Goal: Find specific page/section: Find specific page/section

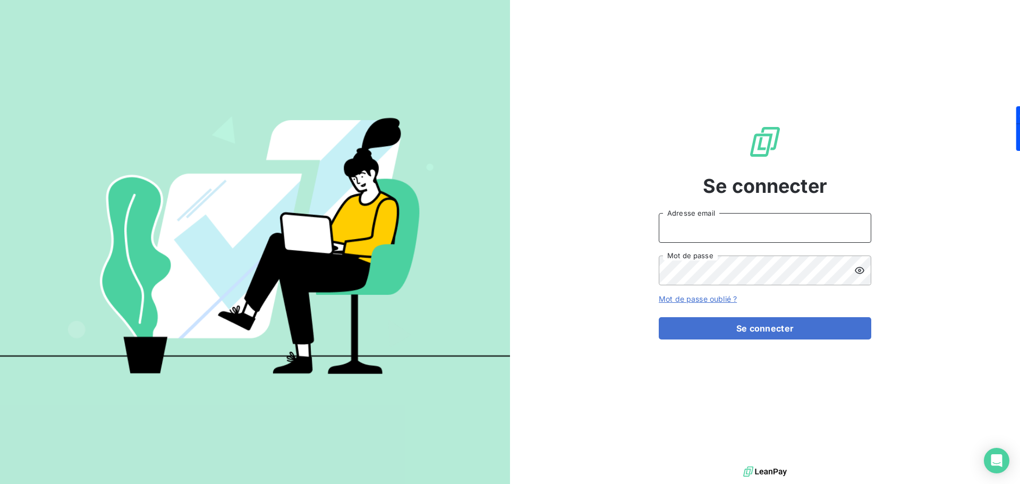
type input "[PERSON_NAME][EMAIL_ADDRESS][PERSON_NAME][DOMAIN_NAME]"
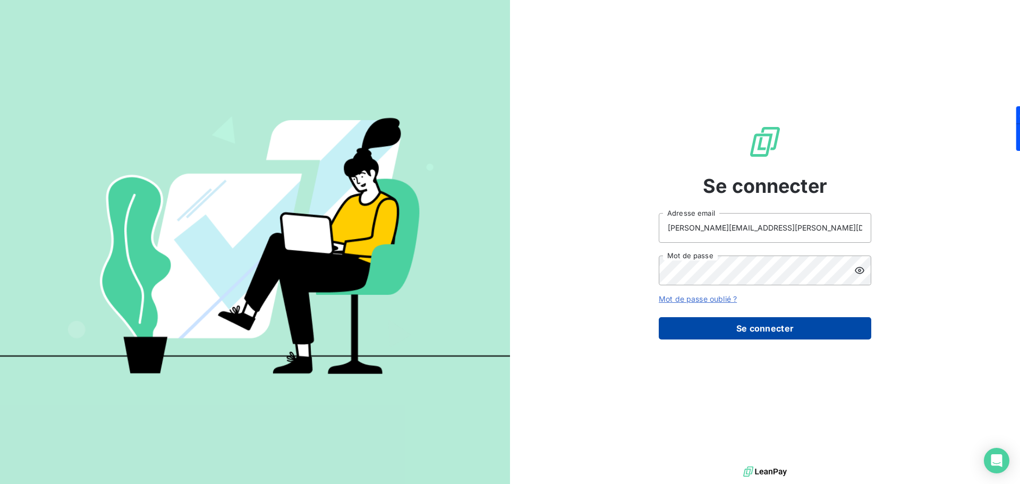
click at [750, 328] on button "Se connecter" at bounding box center [765, 328] width 213 height 22
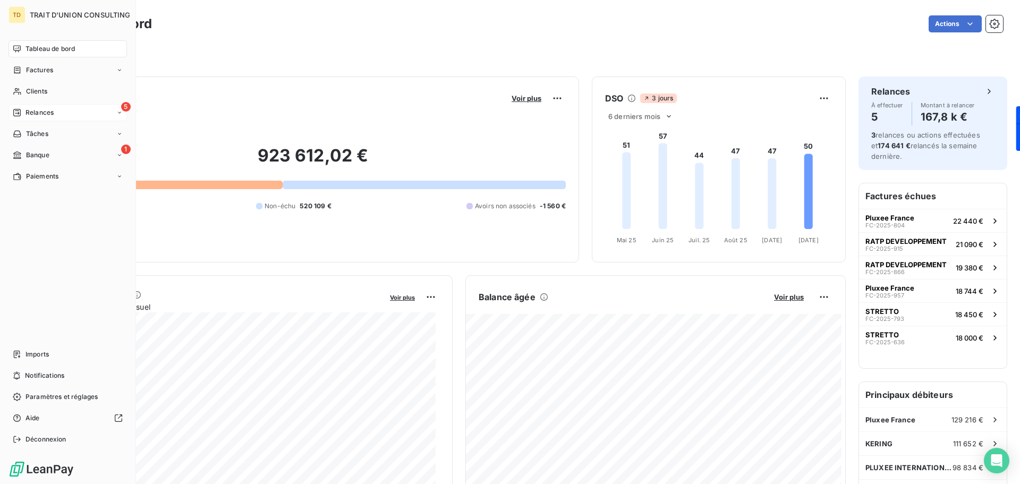
click at [94, 110] on div "5 Relances" at bounding box center [68, 112] width 118 height 17
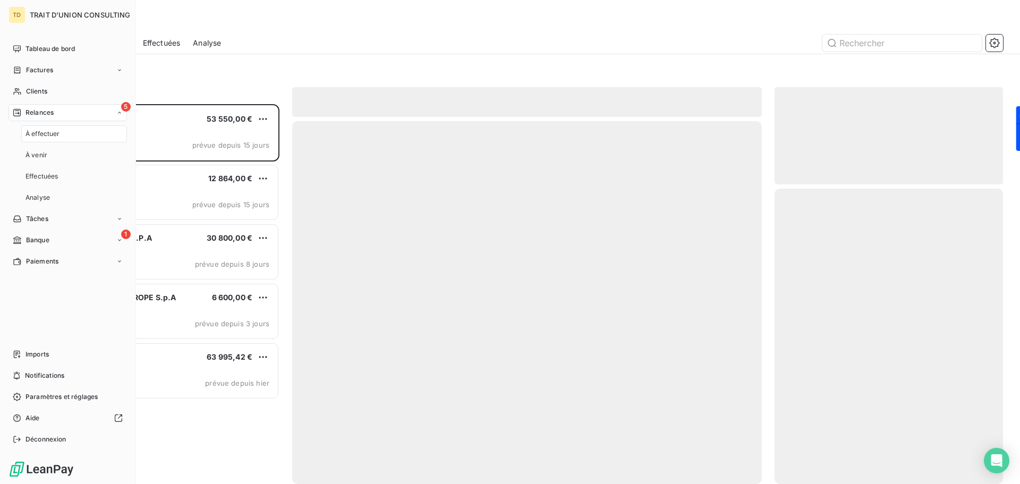
click at [94, 110] on div "5 Relances" at bounding box center [68, 112] width 118 height 17
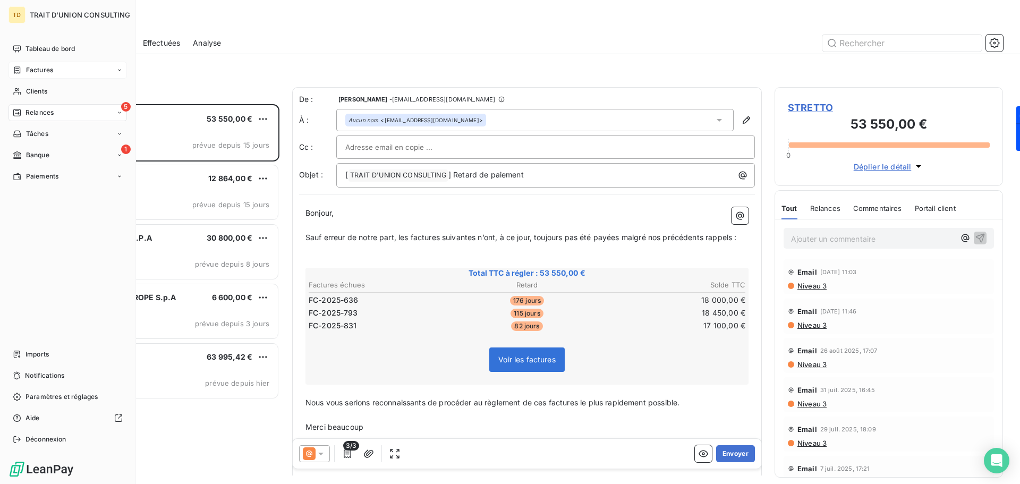
click at [63, 74] on div "Factures" at bounding box center [68, 70] width 118 height 17
click at [47, 73] on span "Factures" at bounding box center [39, 70] width 27 height 10
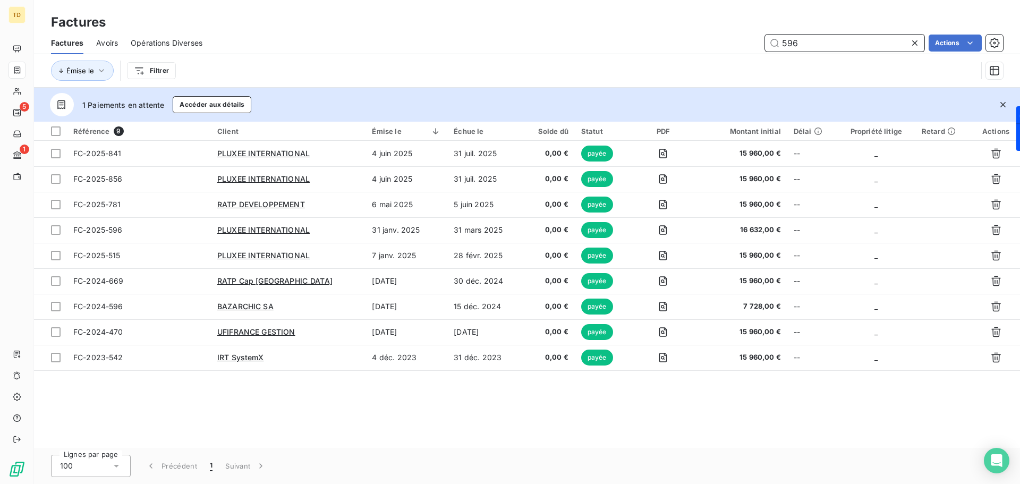
drag, startPoint x: 803, startPoint y: 41, endPoint x: 731, endPoint y: 42, distance: 71.7
click at [730, 42] on div "596 Actions" at bounding box center [609, 43] width 788 height 17
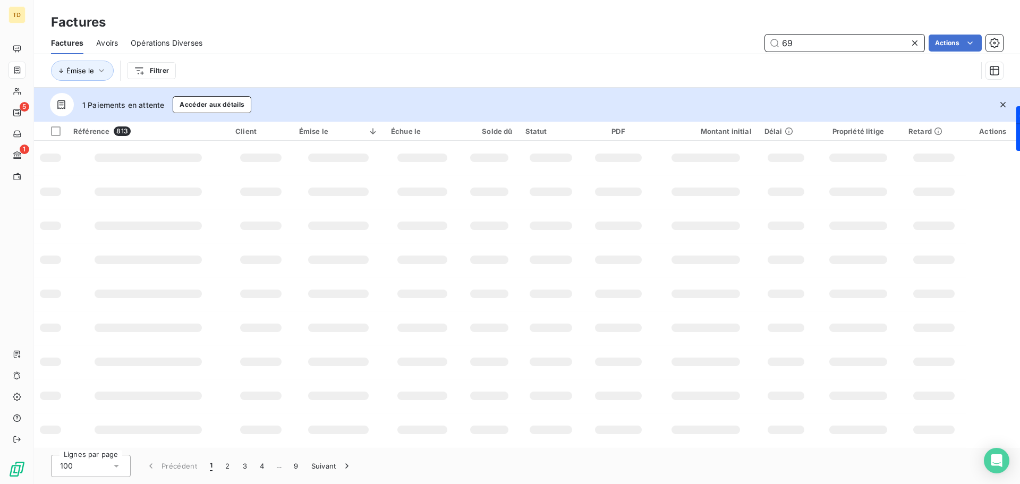
type input "6"
type input "0"
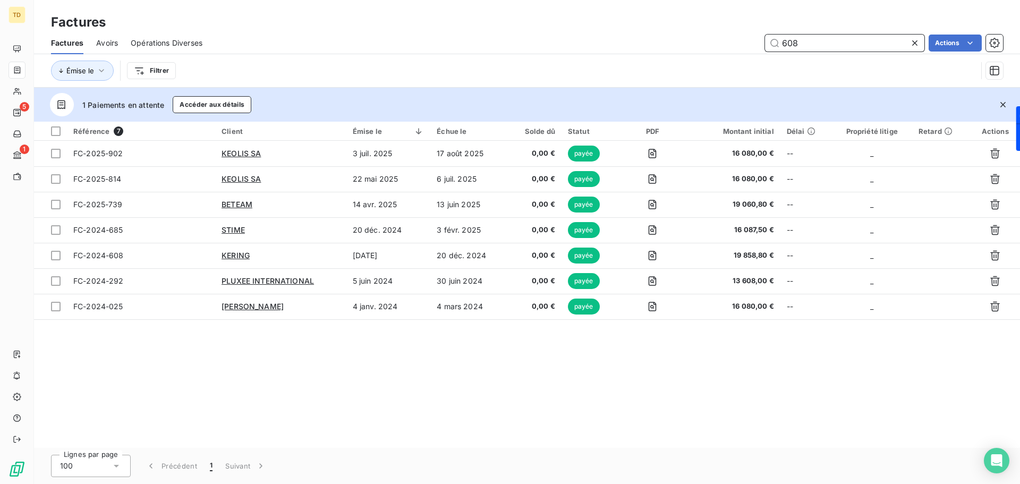
click at [101, 39] on span "Avoirs" at bounding box center [107, 43] width 22 height 11
type input "608"
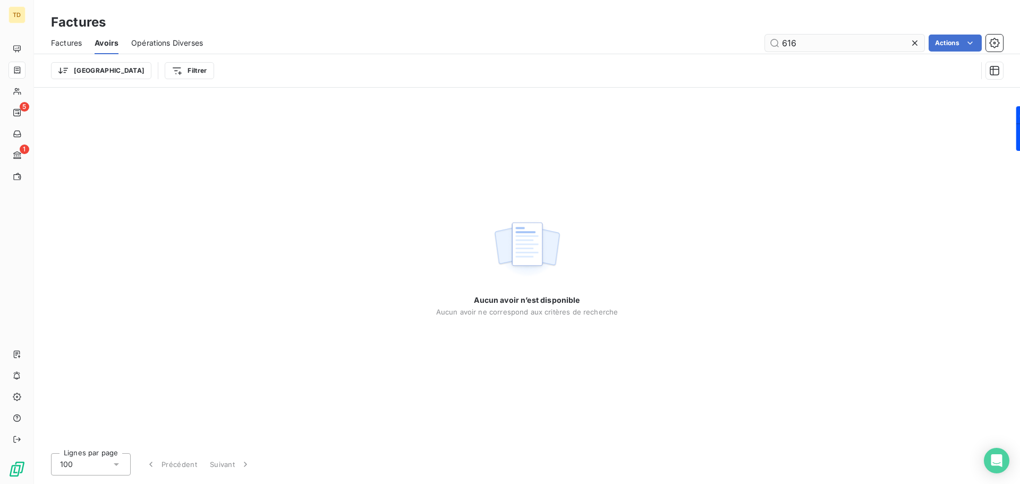
drag, startPoint x: 803, startPoint y: 43, endPoint x: 775, endPoint y: 44, distance: 28.2
click at [775, 44] on input "616" at bounding box center [844, 43] width 159 height 17
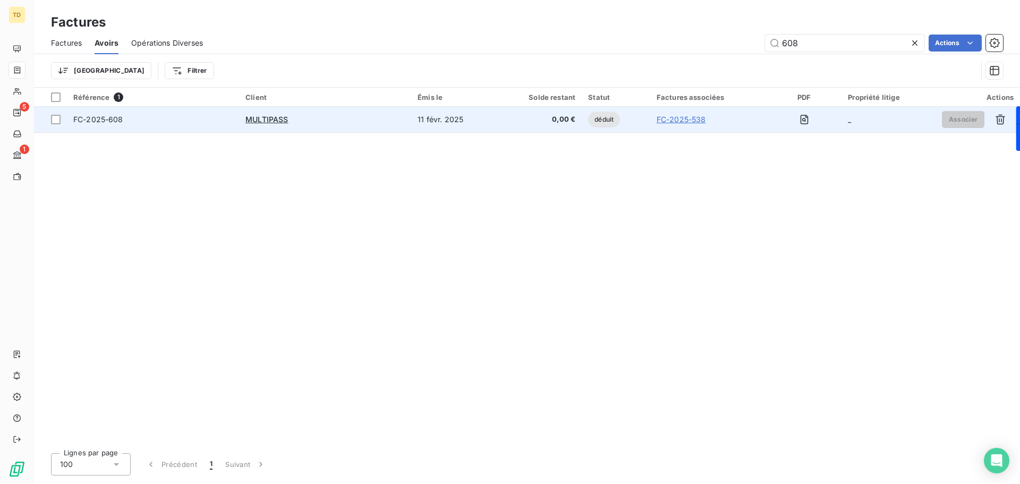
type input "608"
click at [343, 121] on div "MULTIPASS" at bounding box center [324, 119] width 159 height 11
type input "610"
click at [391, 121] on div "UFIFRANCE GESTION" at bounding box center [324, 119] width 159 height 11
type input "619"
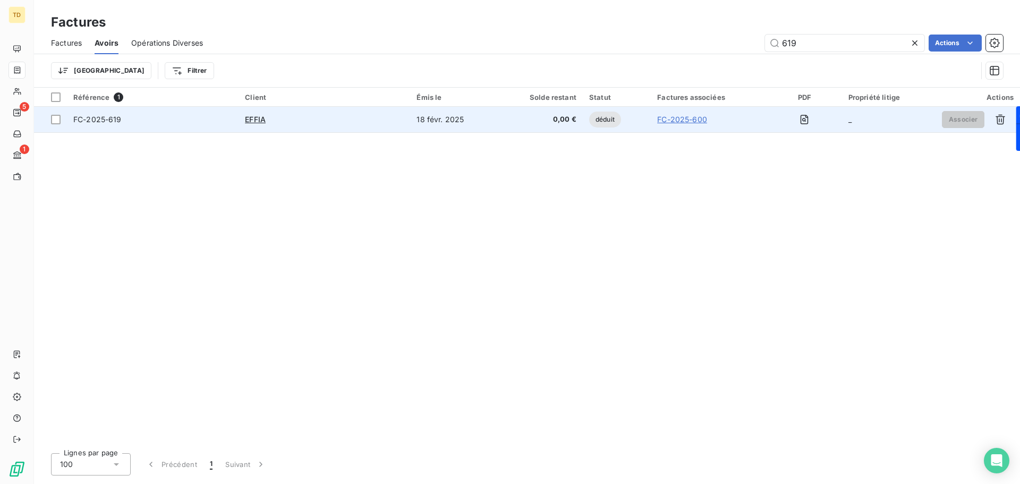
click at [362, 118] on div "EFFIA" at bounding box center [324, 119] width 159 height 11
type input "608"
click at [405, 116] on div "MULTIPASS" at bounding box center [324, 119] width 159 height 11
type input "610"
click at [406, 115] on td "UFIFRANCE GESTION" at bounding box center [325, 120] width 172 height 26
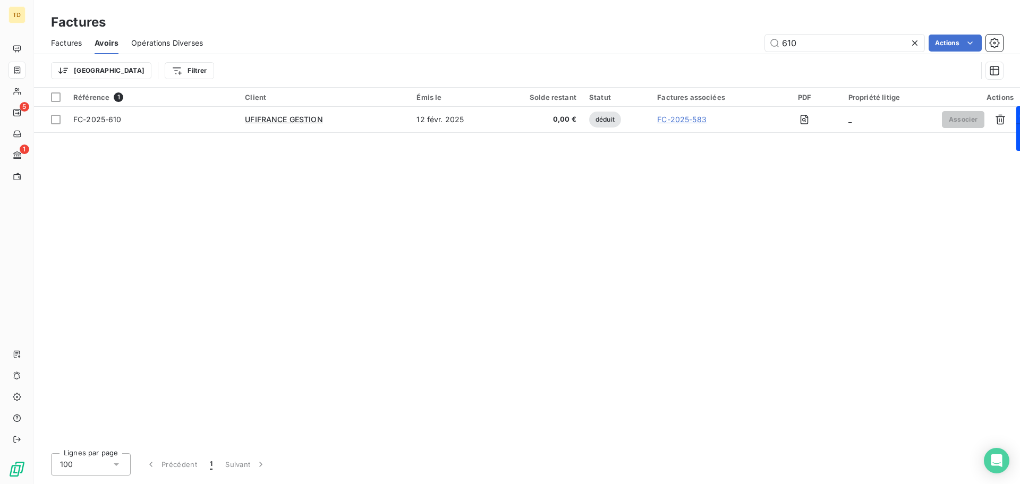
drag, startPoint x: 800, startPoint y: 41, endPoint x: 750, endPoint y: 43, distance: 49.4
click at [750, 43] on div "610 Actions" at bounding box center [609, 43] width 787 height 17
type input "613"
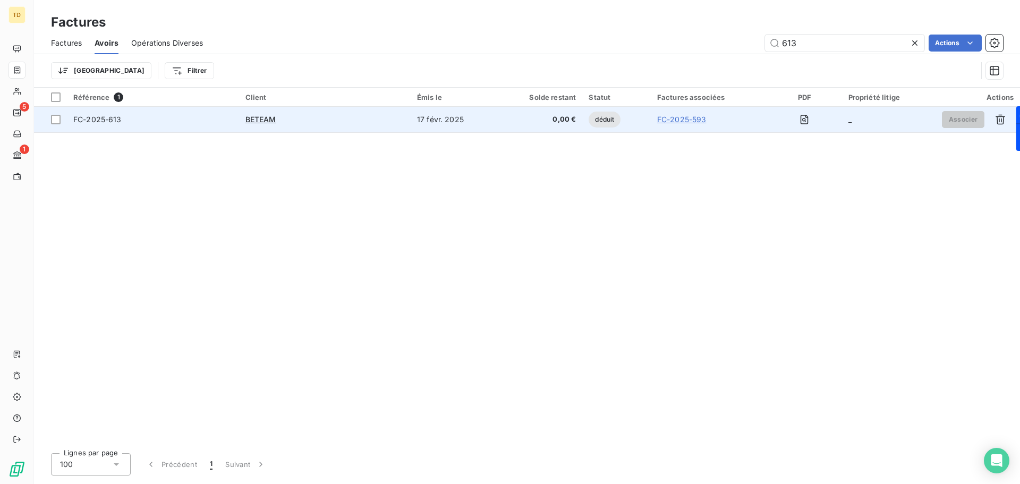
click at [365, 123] on div "BETEAM" at bounding box center [324, 119] width 159 height 11
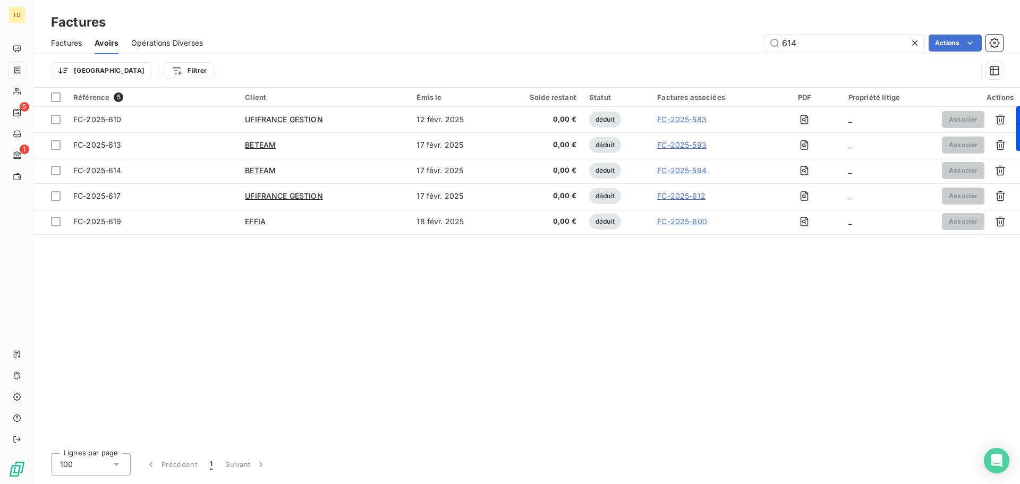
type input "614"
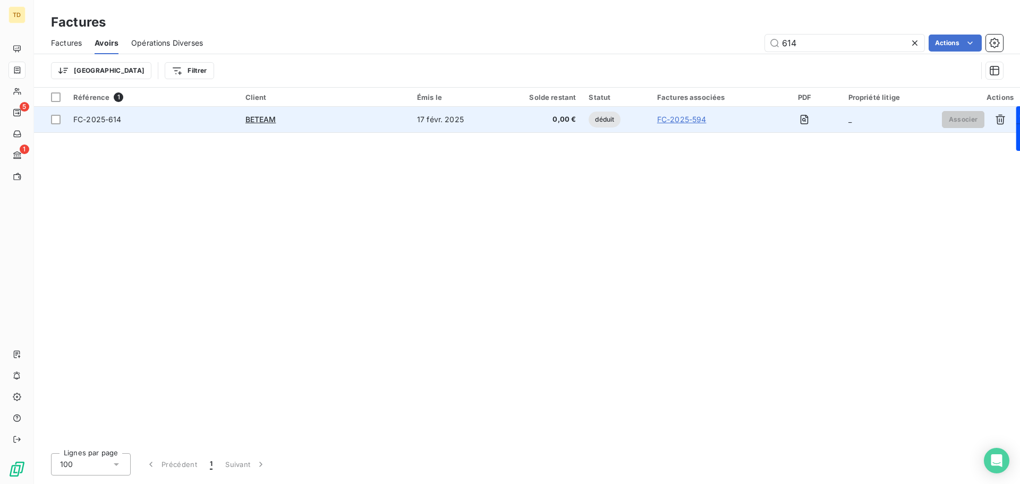
click at [374, 116] on div "BETEAM" at bounding box center [324, 119] width 159 height 11
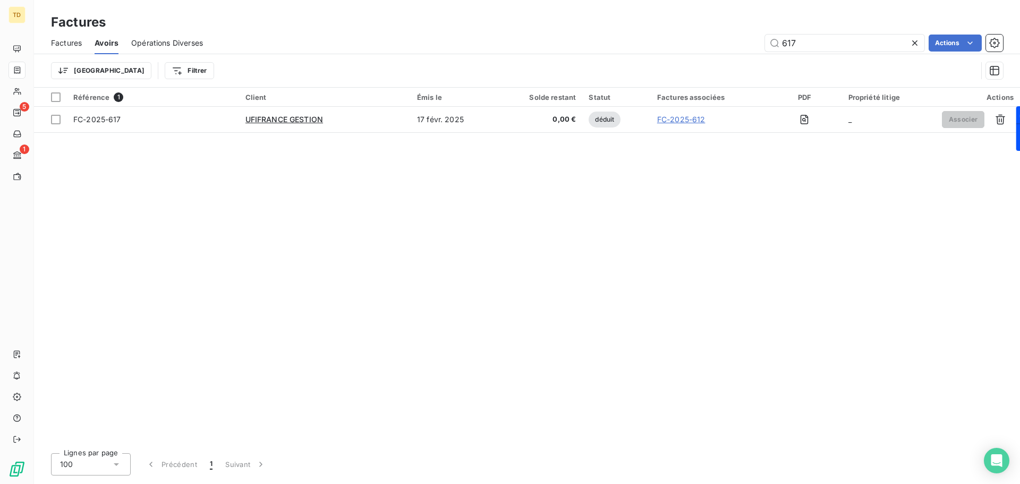
type input "617"
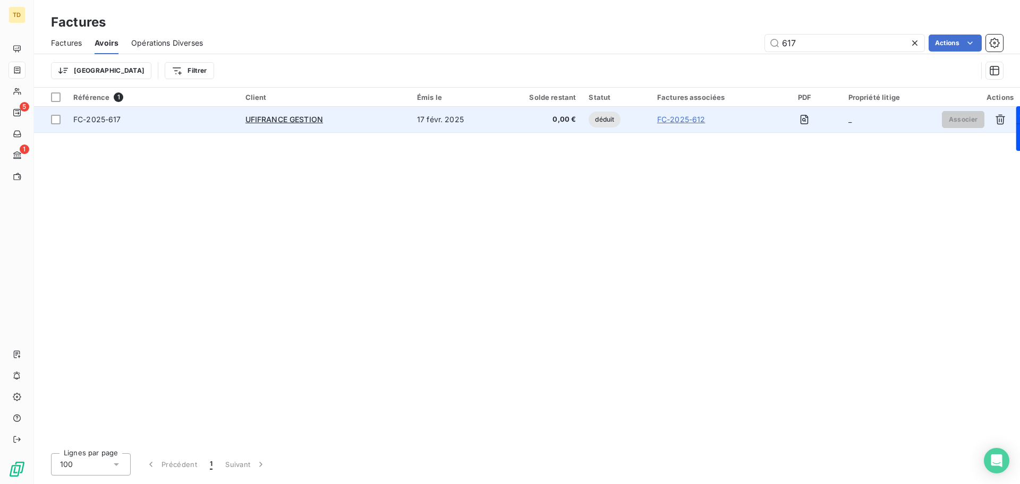
click at [390, 117] on div "UFIFRANCE GESTION" at bounding box center [324, 119] width 159 height 11
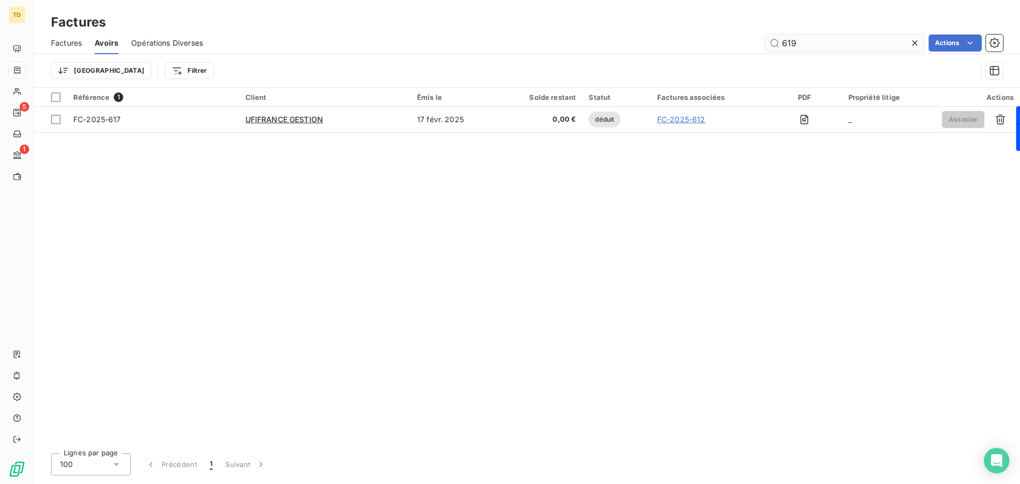
type input "619"
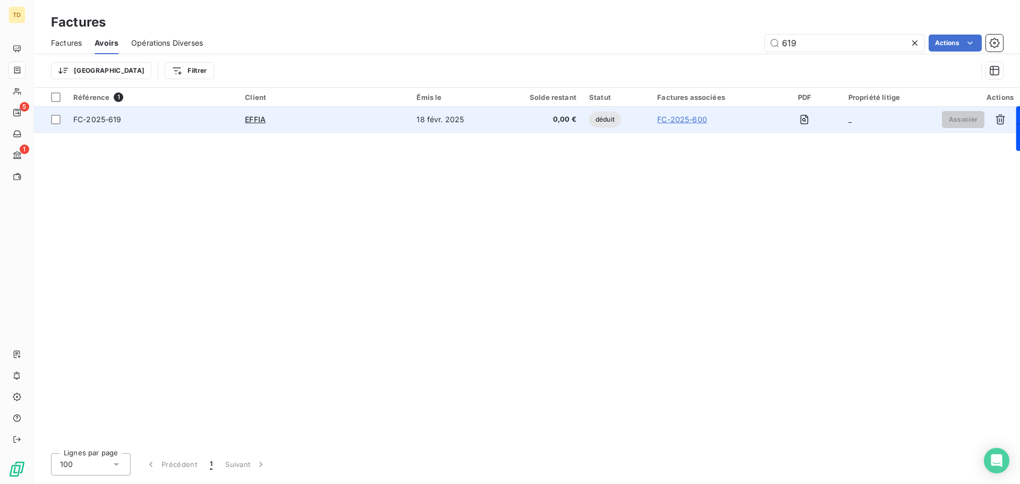
click at [386, 122] on div "EFFIA" at bounding box center [324, 119] width 159 height 11
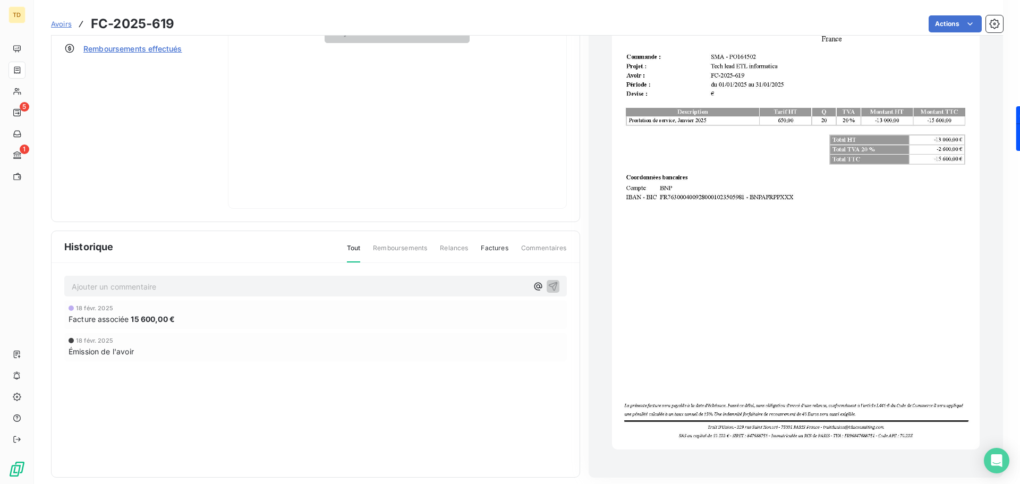
scroll to position [146, 0]
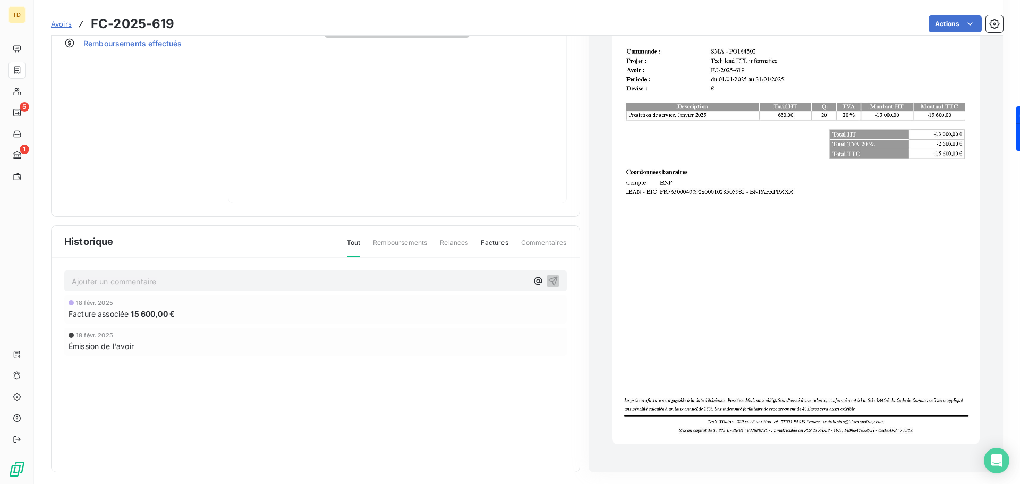
click at [104, 300] on span "18 févr. 2025" at bounding box center [94, 303] width 37 height 6
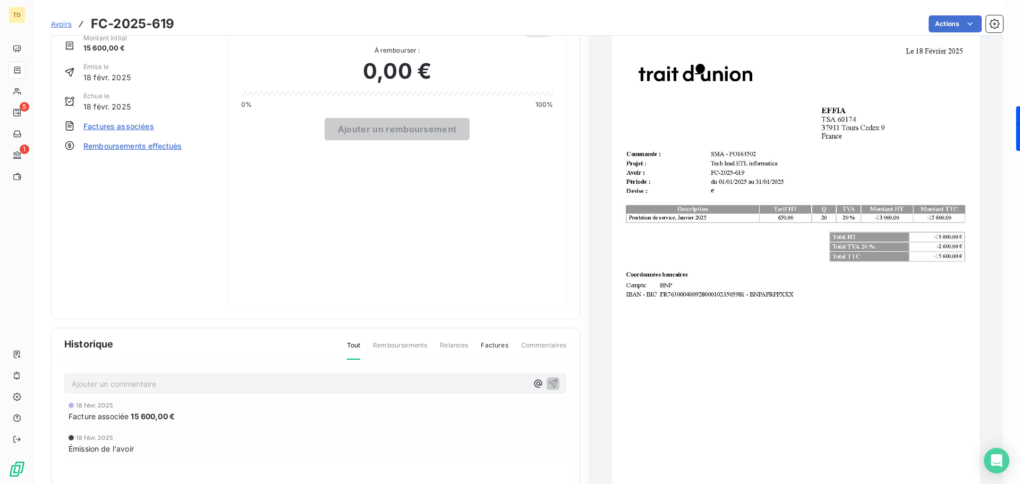
scroll to position [0, 0]
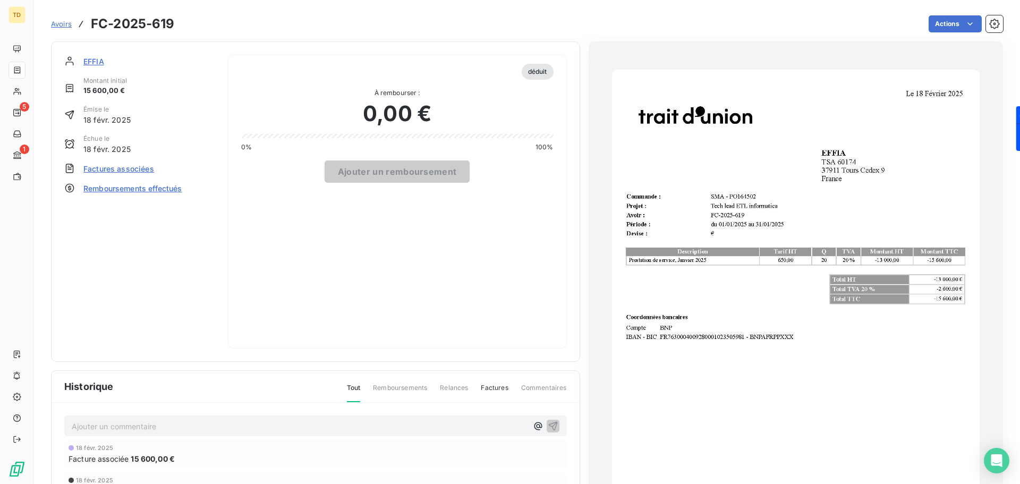
click at [139, 169] on span "Factures associées" at bounding box center [118, 168] width 71 height 11
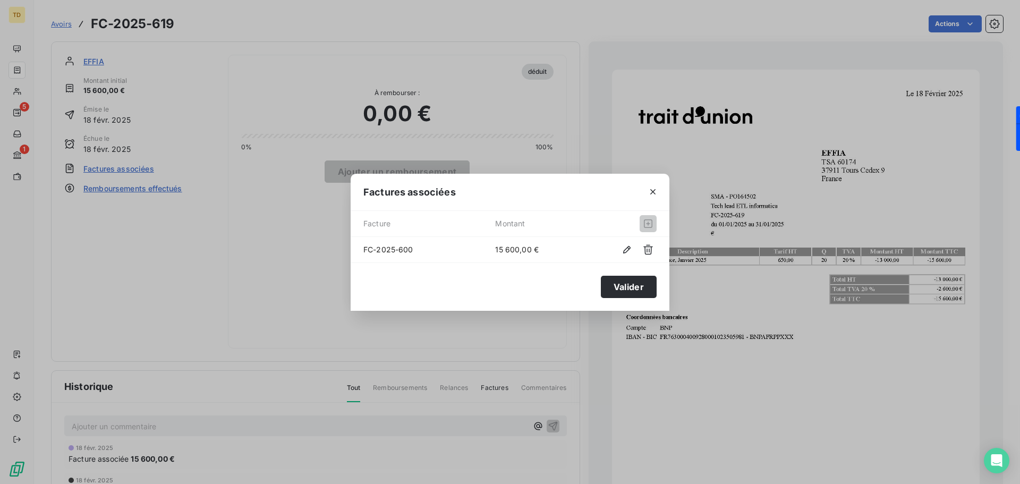
click at [651, 191] on icon "button" at bounding box center [653, 191] width 11 height 11
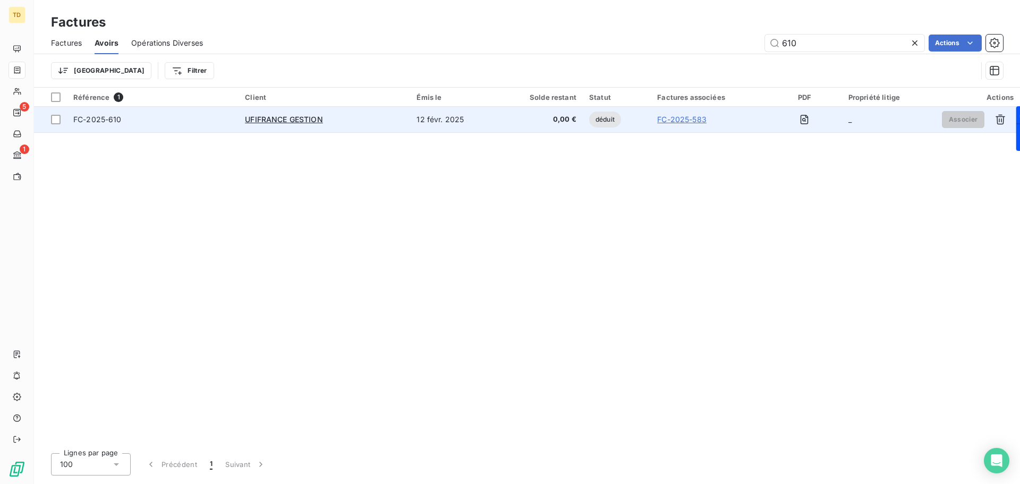
type input "610"
click at [382, 122] on div "UFIFRANCE GESTION" at bounding box center [324, 119] width 159 height 11
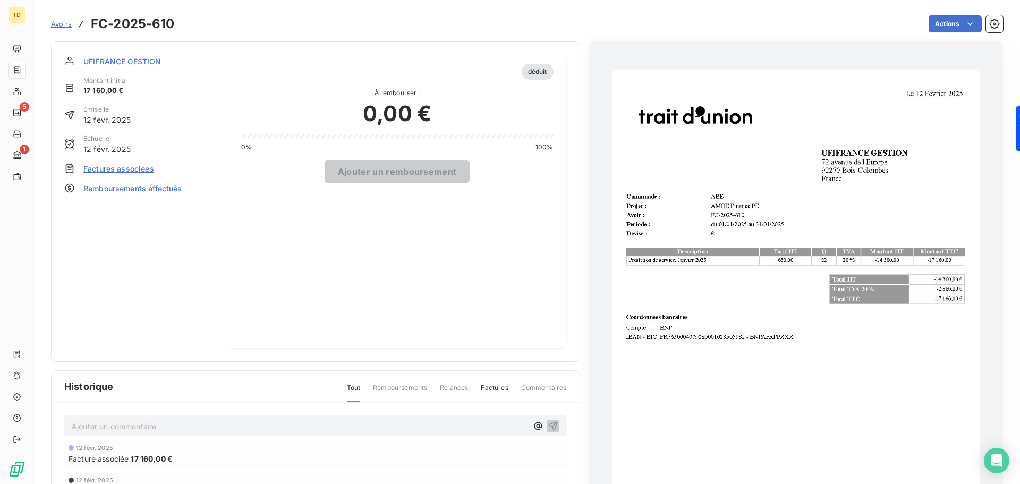
click at [109, 168] on span "Factures associées" at bounding box center [118, 168] width 71 height 11
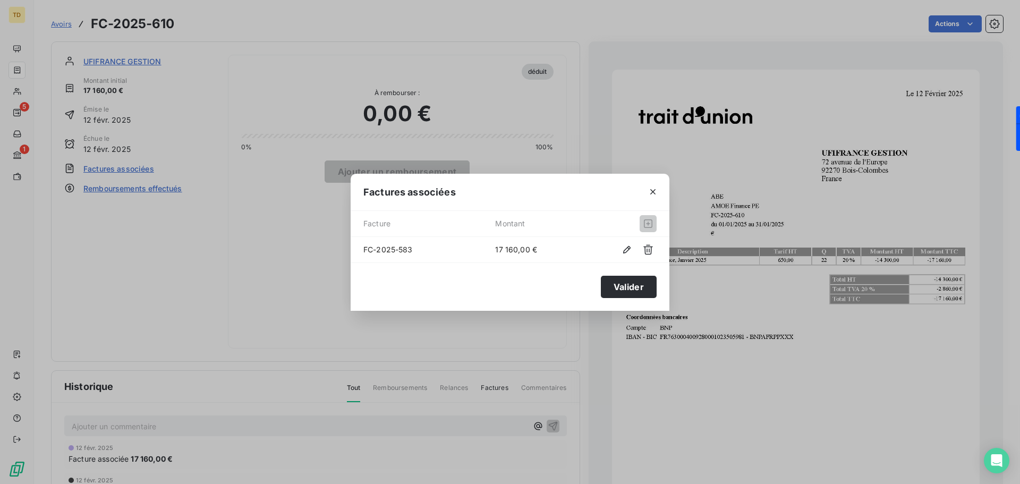
click at [655, 196] on icon "button" at bounding box center [653, 191] width 11 height 11
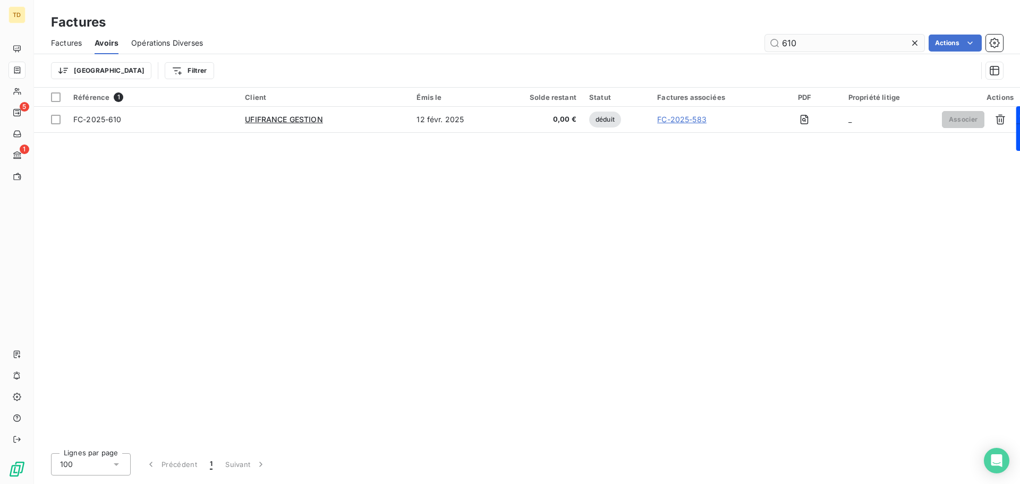
click at [808, 43] on input "610" at bounding box center [844, 43] width 159 height 17
type input "605"
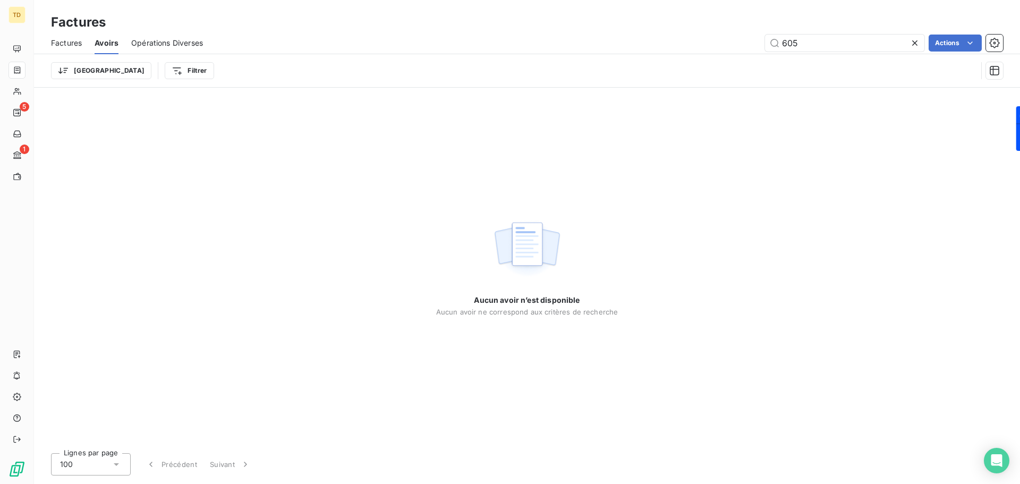
click at [69, 42] on span "Factures" at bounding box center [66, 43] width 31 height 11
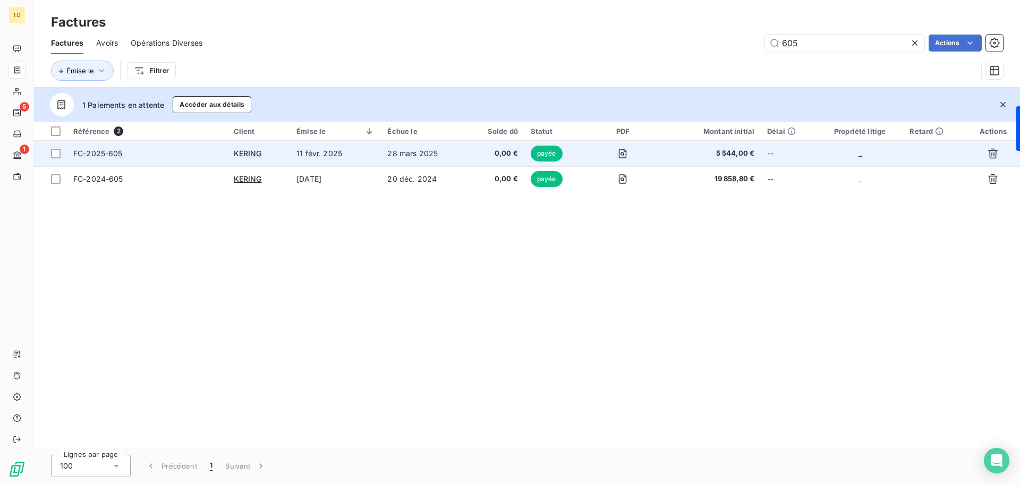
type input "605"
click at [363, 155] on td "11 févr. 2025" at bounding box center [335, 154] width 91 height 26
type input "601"
click at [388, 148] on td "28 mars 2025" at bounding box center [423, 154] width 85 height 26
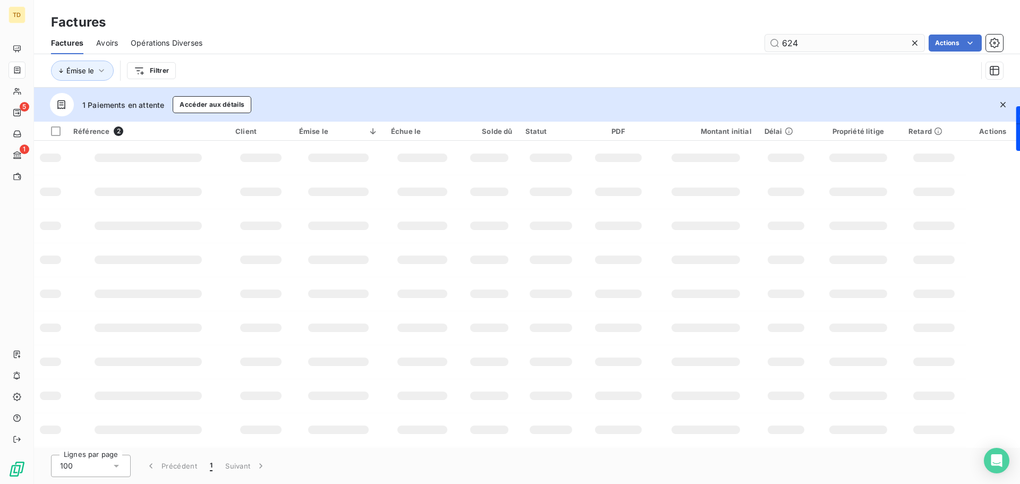
type input "624"
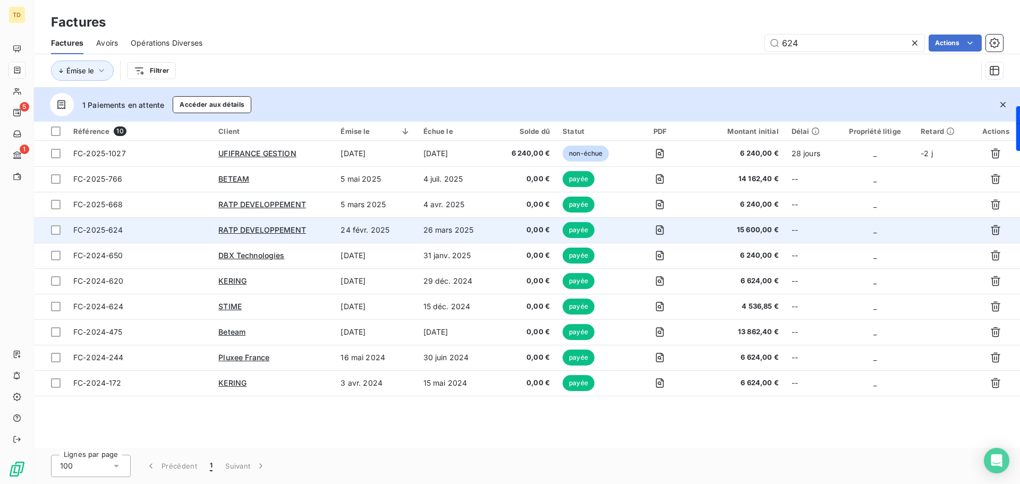
click at [334, 230] on td "RATP DEVELOPPEMENT" at bounding box center [273, 230] width 122 height 26
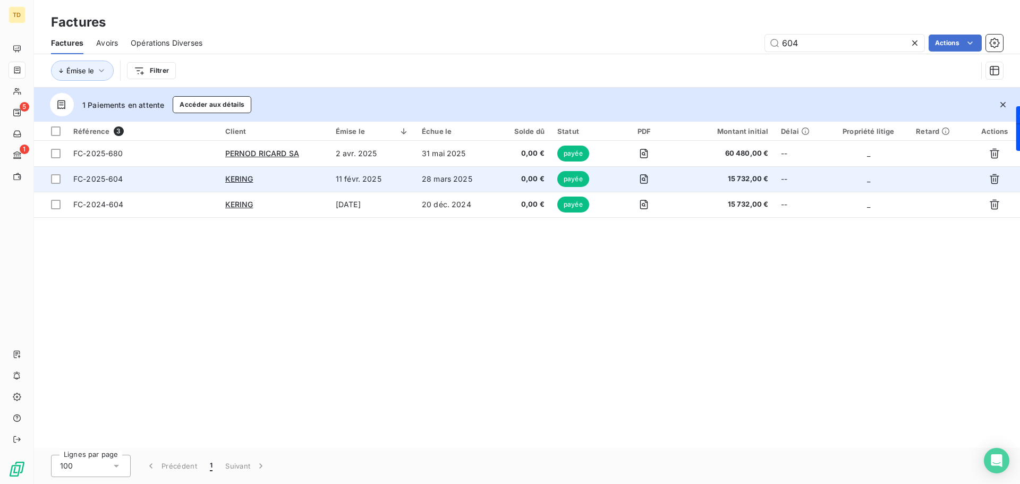
type input "604"
click at [312, 184] on td "KERING" at bounding box center [274, 179] width 111 height 26
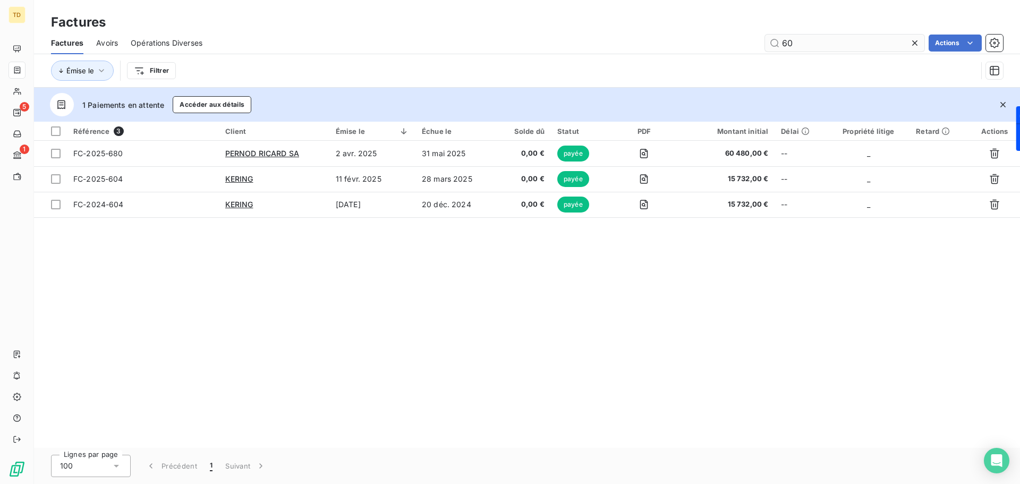
type input "6"
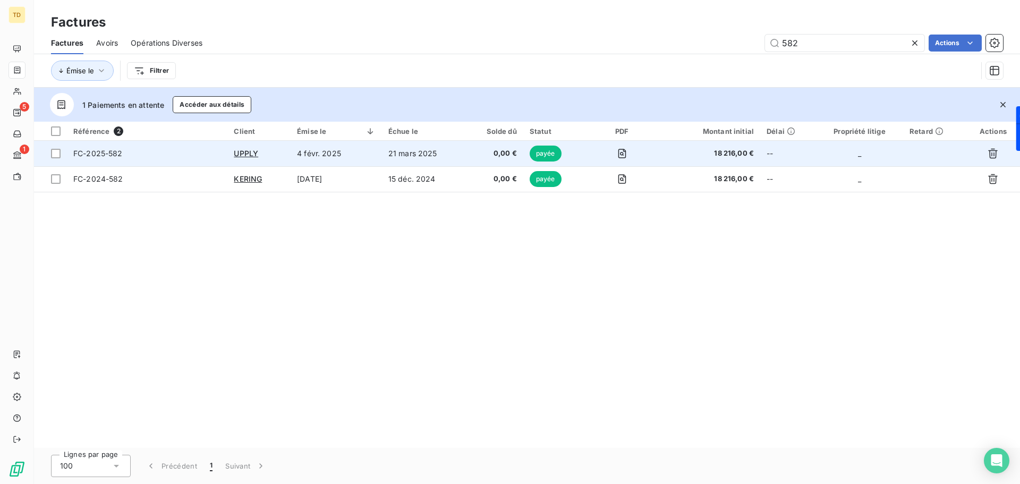
type input "582"
click at [202, 156] on span "FC-2025-582" at bounding box center [147, 153] width 148 height 11
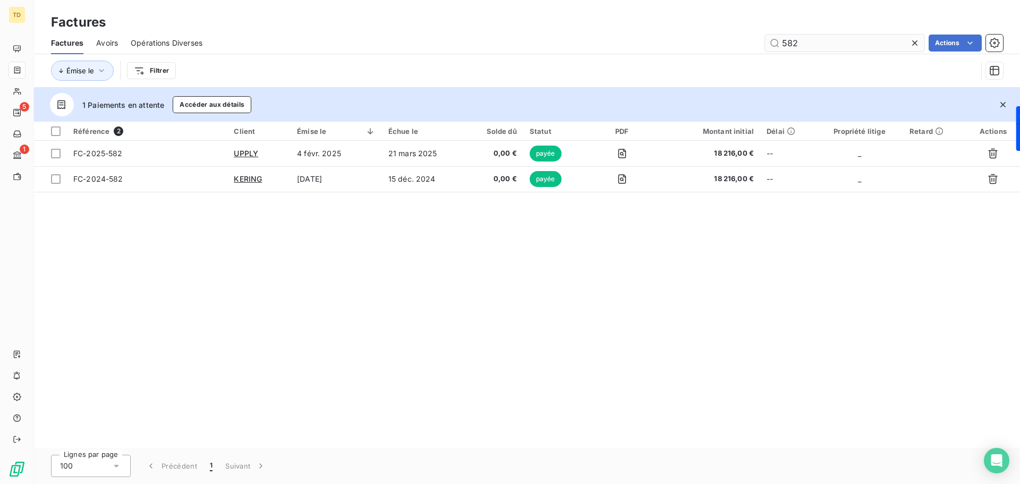
click at [793, 47] on input "582" at bounding box center [844, 43] width 159 height 17
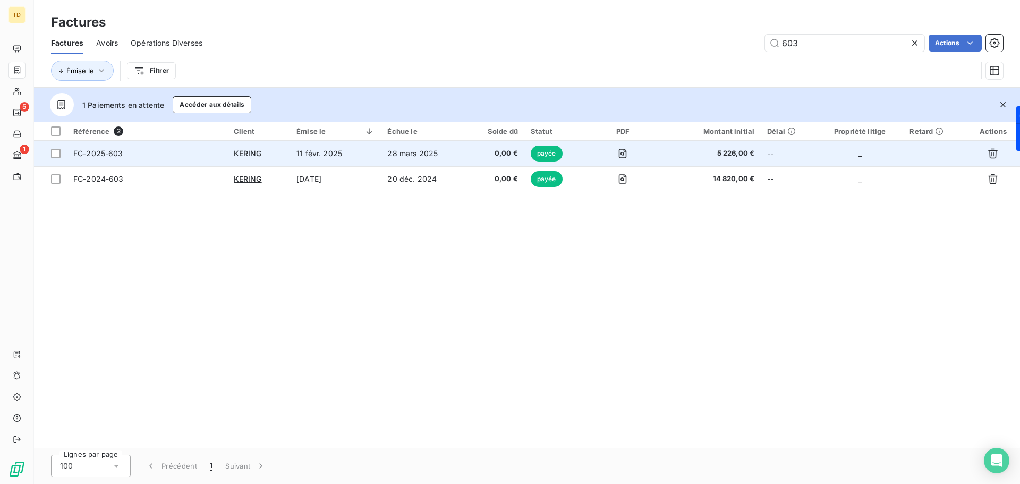
type input "603"
click at [341, 155] on td "11 févr. 2025" at bounding box center [335, 154] width 91 height 26
type input "606"
click at [356, 157] on td "11 févr. 2025" at bounding box center [335, 154] width 91 height 26
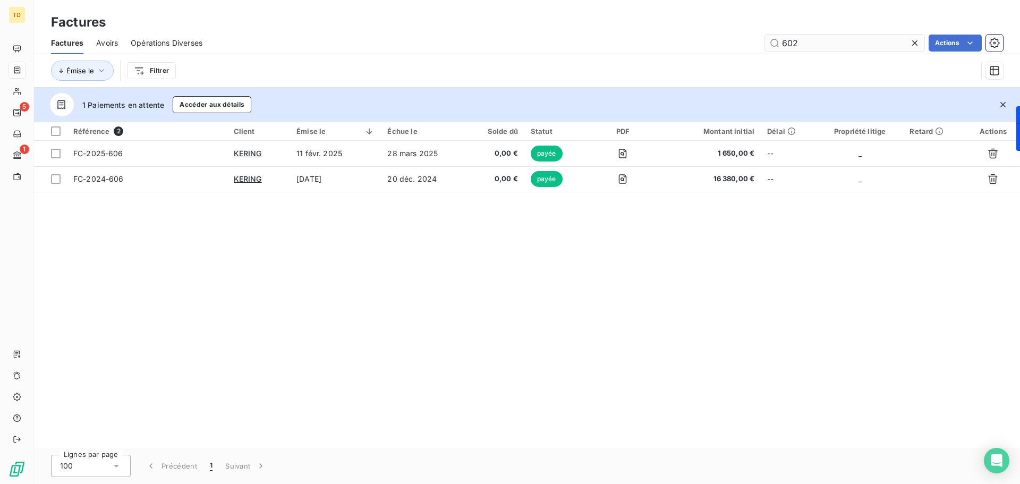
type input "602"
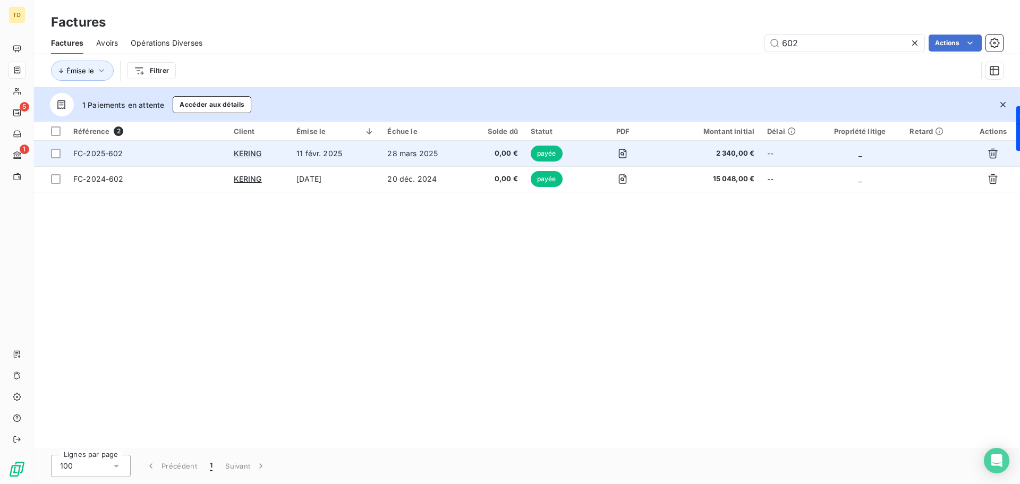
click at [357, 160] on td "11 févr. 2025" at bounding box center [335, 154] width 91 height 26
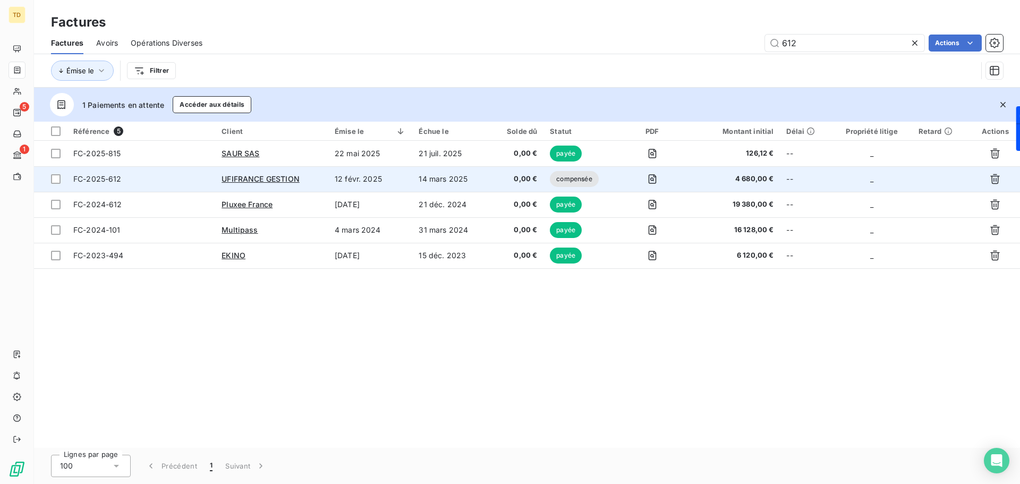
type input "612"
click at [325, 183] on td "UFIFRANCE GESTION" at bounding box center [271, 179] width 113 height 26
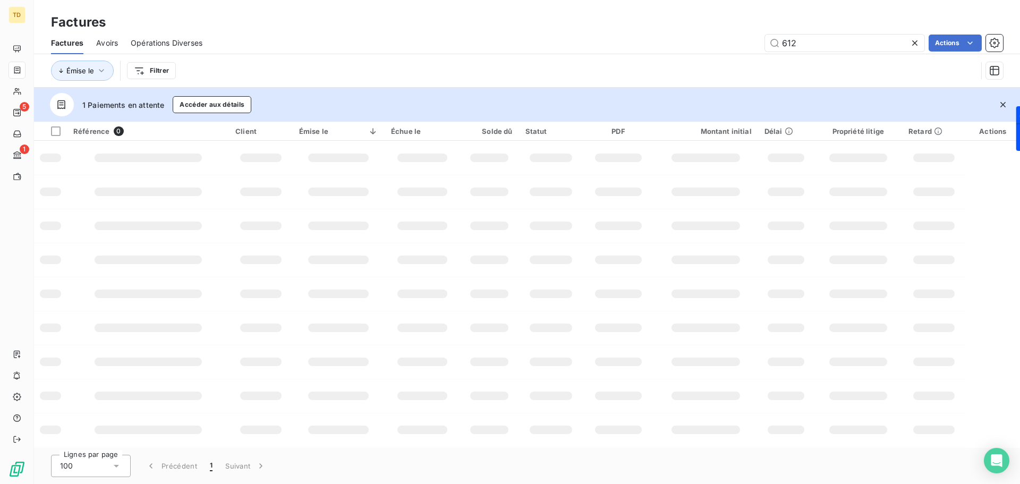
drag, startPoint x: 103, startPoint y: 49, endPoint x: 122, endPoint y: 49, distance: 18.6
click at [104, 49] on div "Avoirs" at bounding box center [107, 43] width 22 height 22
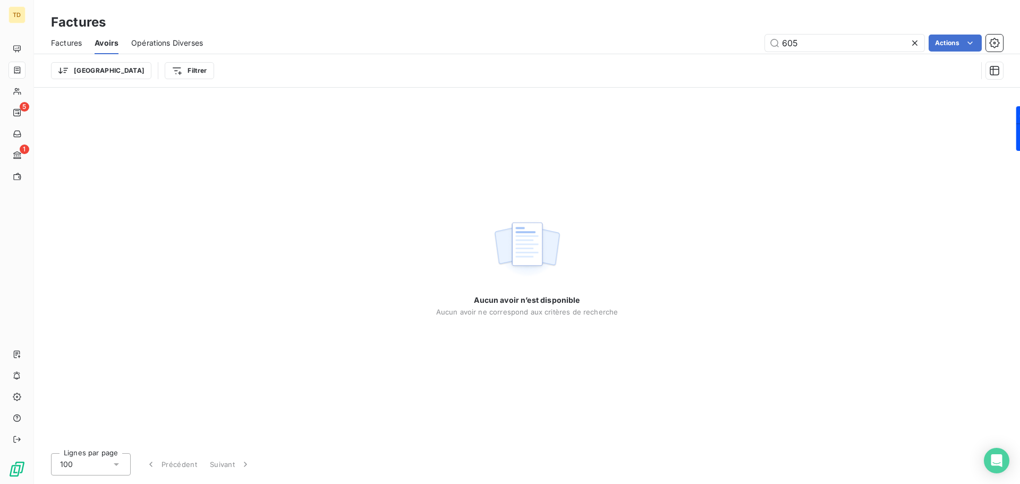
drag, startPoint x: 802, startPoint y: 41, endPoint x: 761, endPoint y: 41, distance: 40.4
click at [761, 41] on div "605 Actions" at bounding box center [609, 43] width 787 height 17
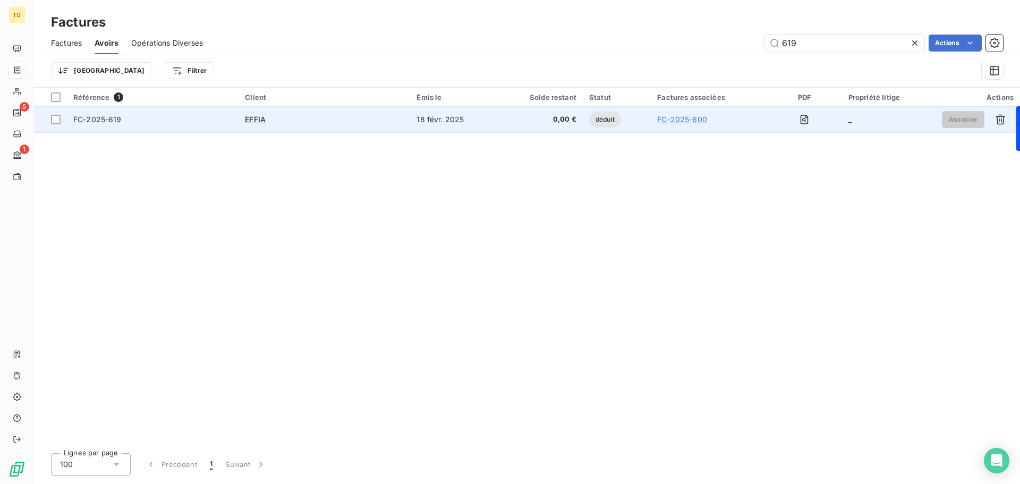
type input "619"
click at [300, 123] on div "EFFIA" at bounding box center [324, 119] width 159 height 11
type input "614"
click at [386, 122] on div "BETEAM" at bounding box center [324, 119] width 159 height 11
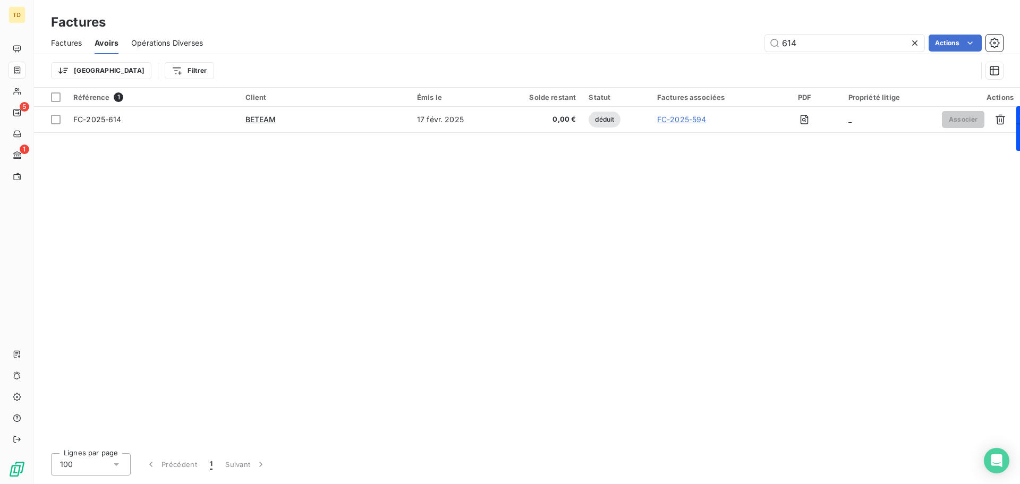
drag, startPoint x: 815, startPoint y: 41, endPoint x: 762, endPoint y: 40, distance: 52.6
click at [762, 40] on div "614 Actions" at bounding box center [609, 43] width 787 height 17
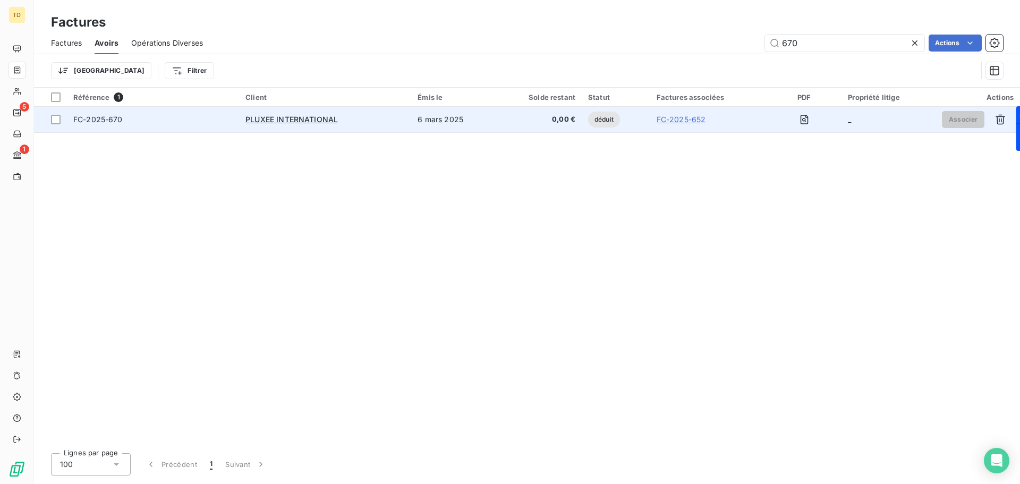
type input "670"
click at [363, 122] on div "PLUXEE INTERNATIONAL" at bounding box center [324, 119] width 159 height 11
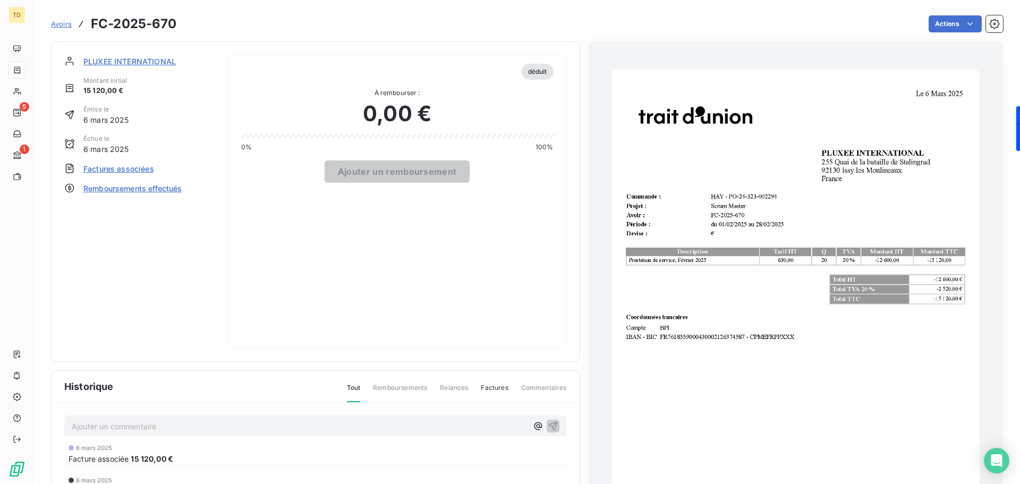
click at [121, 166] on span "Factures associées" at bounding box center [118, 168] width 71 height 11
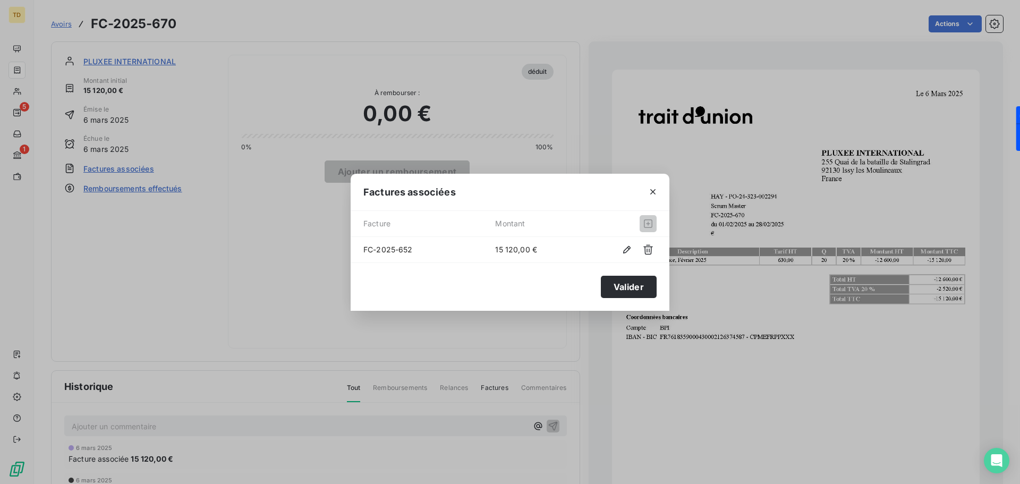
click at [232, 79] on div "Factures associées Facture Montant FC-2025-652 15 120,00 € Valider" at bounding box center [510, 242] width 1020 height 484
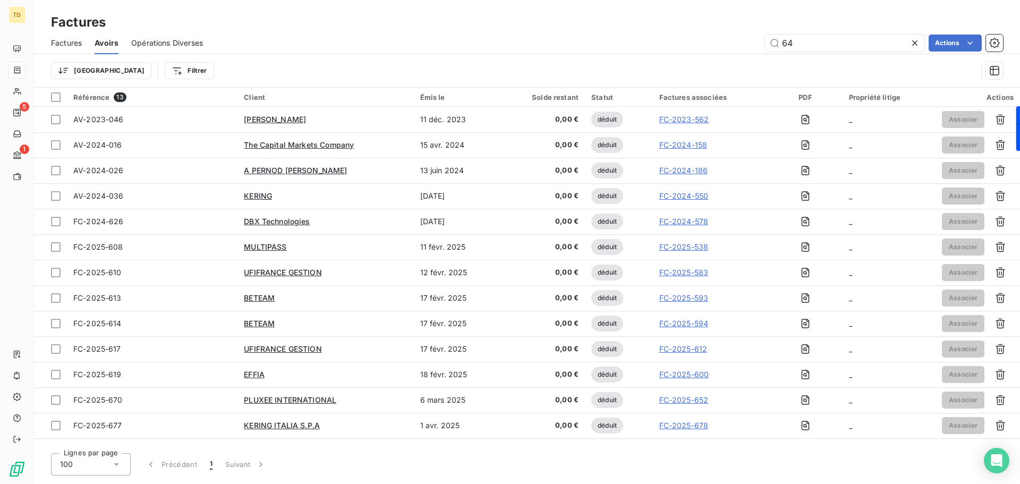
type input "644"
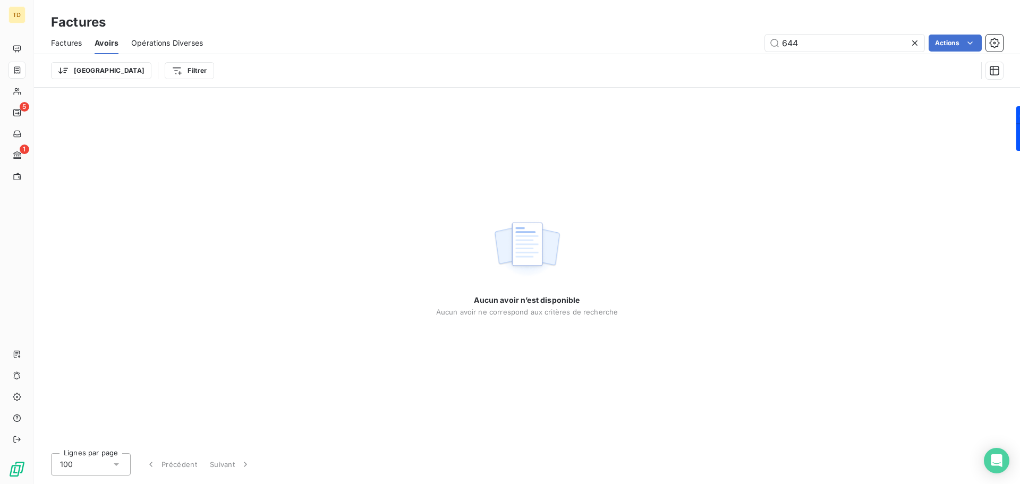
drag, startPoint x: 67, startPoint y: 47, endPoint x: 151, endPoint y: 45, distance: 84.0
click at [69, 46] on span "Factures" at bounding box center [66, 43] width 31 height 11
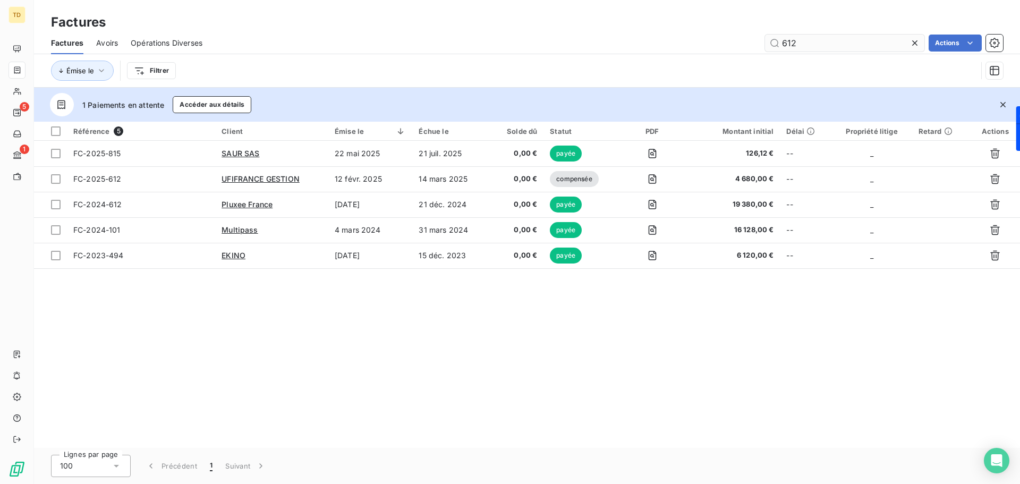
drag, startPoint x: 809, startPoint y: 43, endPoint x: 766, endPoint y: 47, distance: 43.2
click at [767, 47] on input "612" at bounding box center [844, 43] width 159 height 17
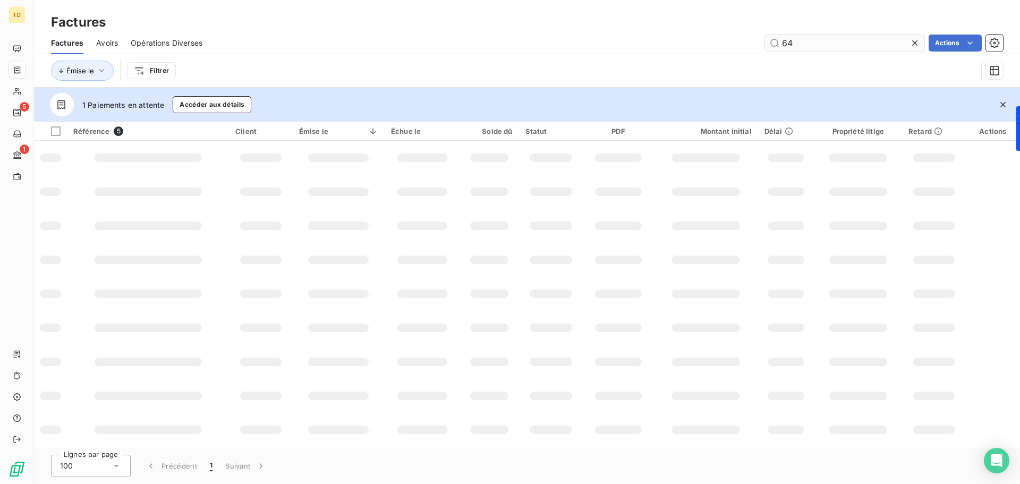
type input "644"
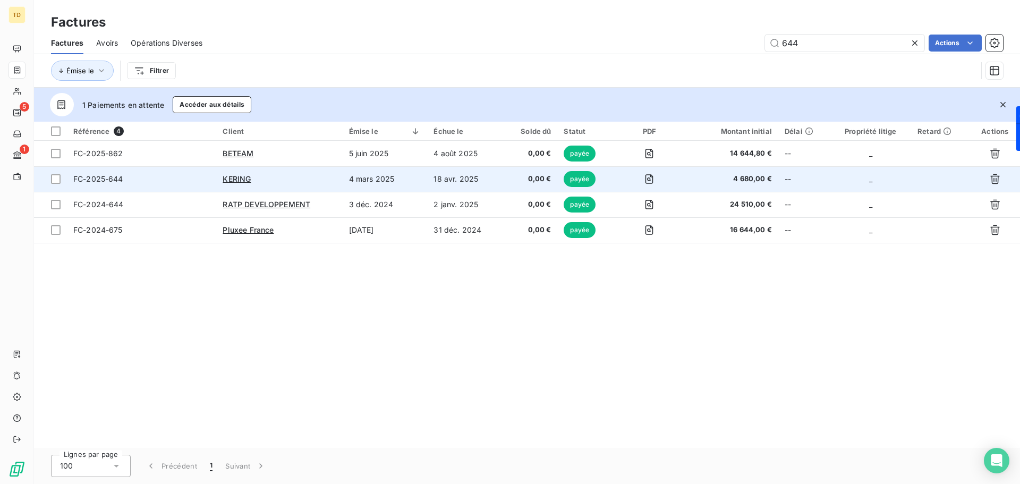
click at [309, 174] on div "KERING" at bounding box center [279, 179] width 113 height 11
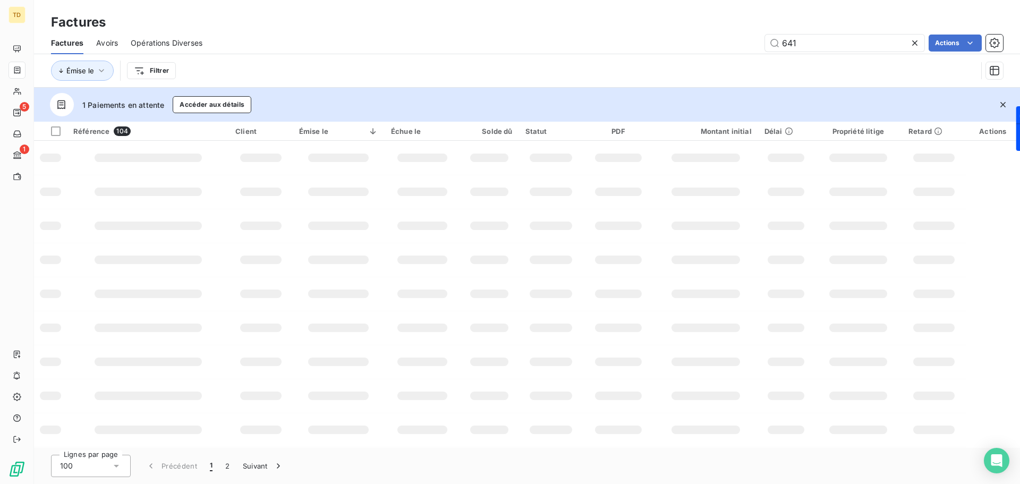
type input "641"
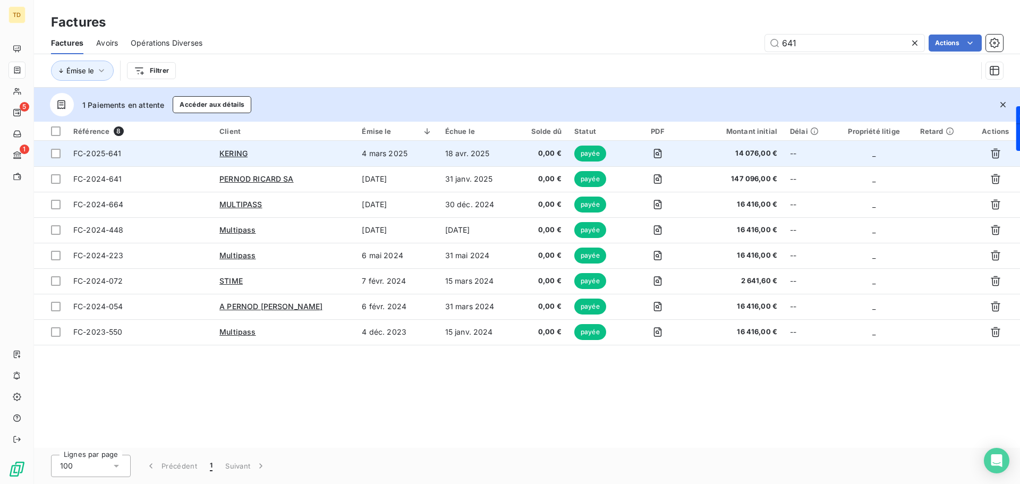
click at [301, 150] on div "KERING" at bounding box center [284, 153] width 130 height 11
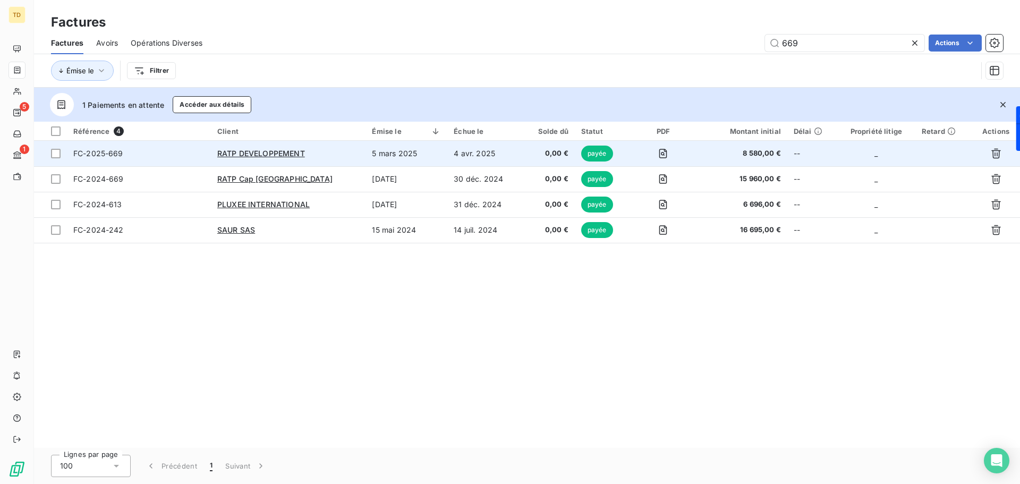
type input "669"
click at [196, 152] on span "FC-2025-669" at bounding box center [138, 153] width 131 height 11
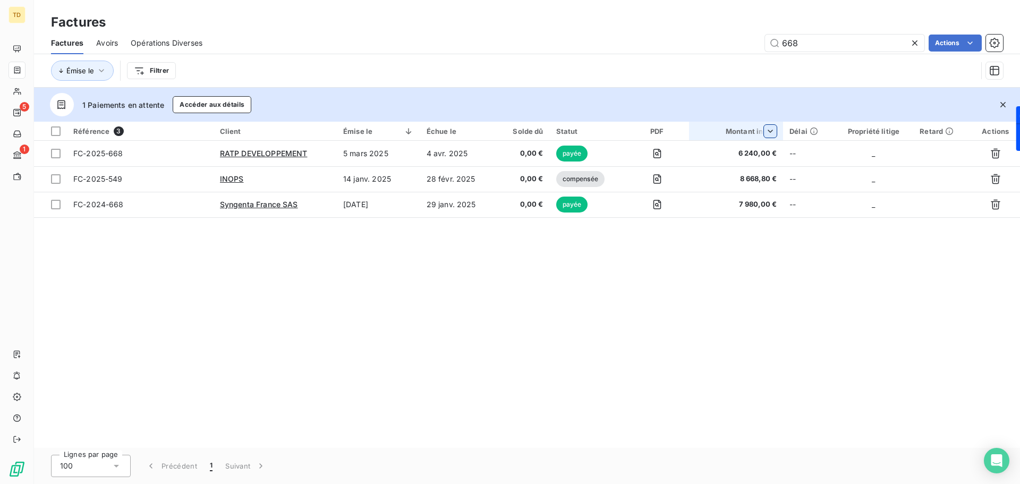
type input "668"
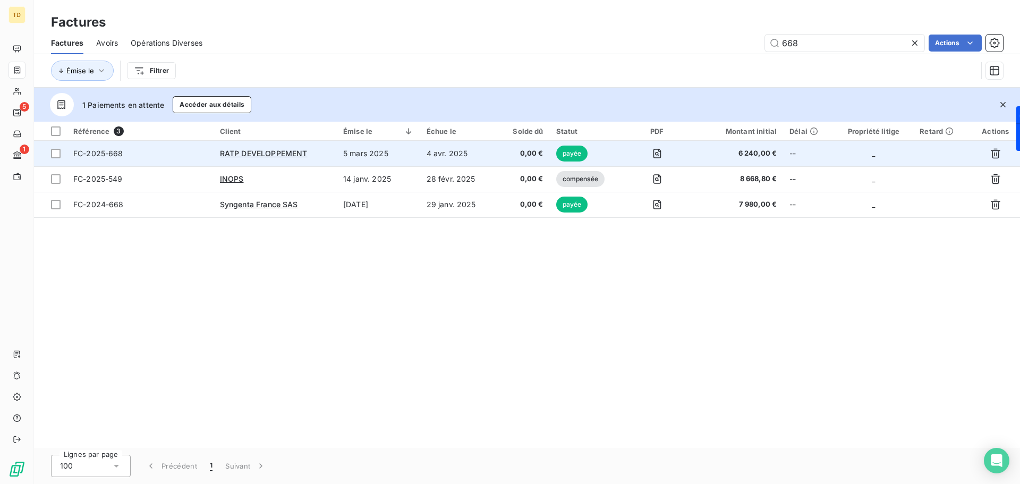
click at [346, 154] on td "5 mars 2025" at bounding box center [378, 154] width 83 height 26
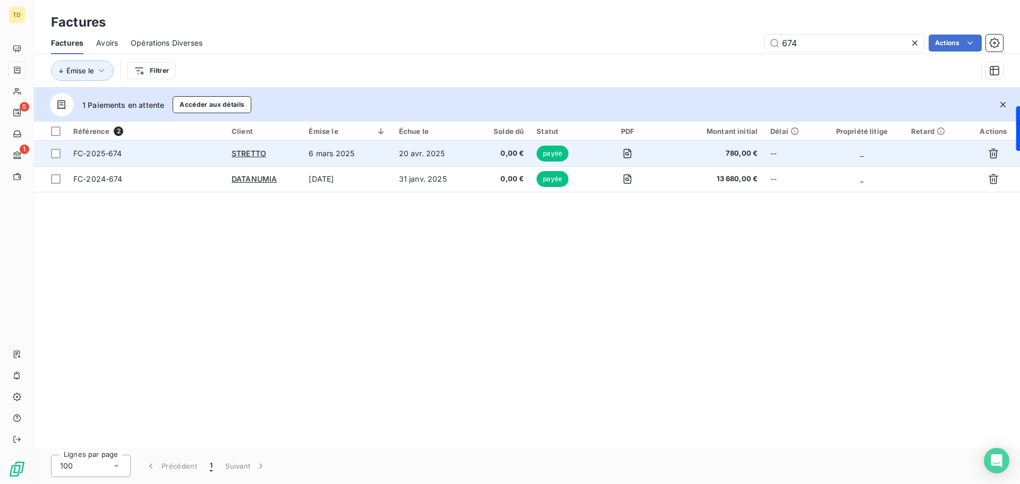
type input "674"
click at [308, 154] on td "6 mars 2025" at bounding box center [347, 154] width 90 height 26
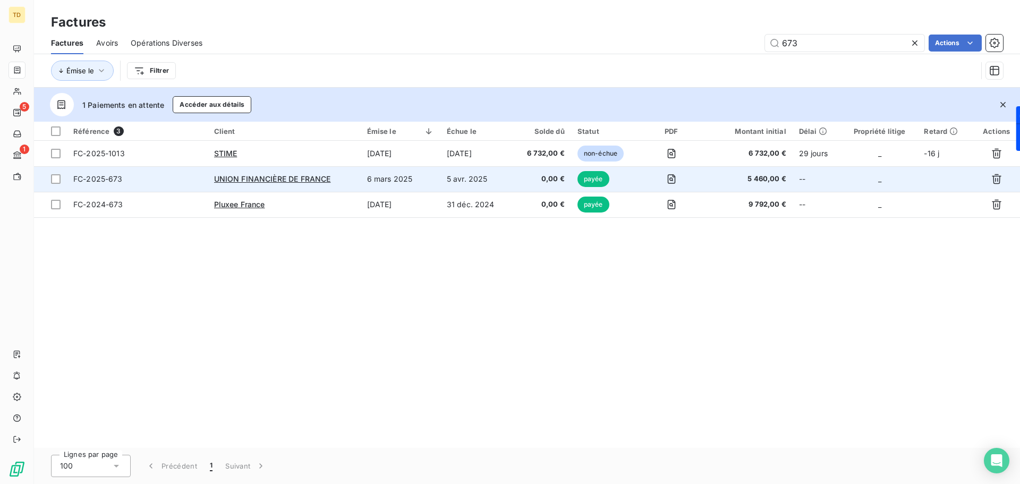
type input "673"
click at [388, 176] on td "6 mars 2025" at bounding box center [401, 179] width 80 height 26
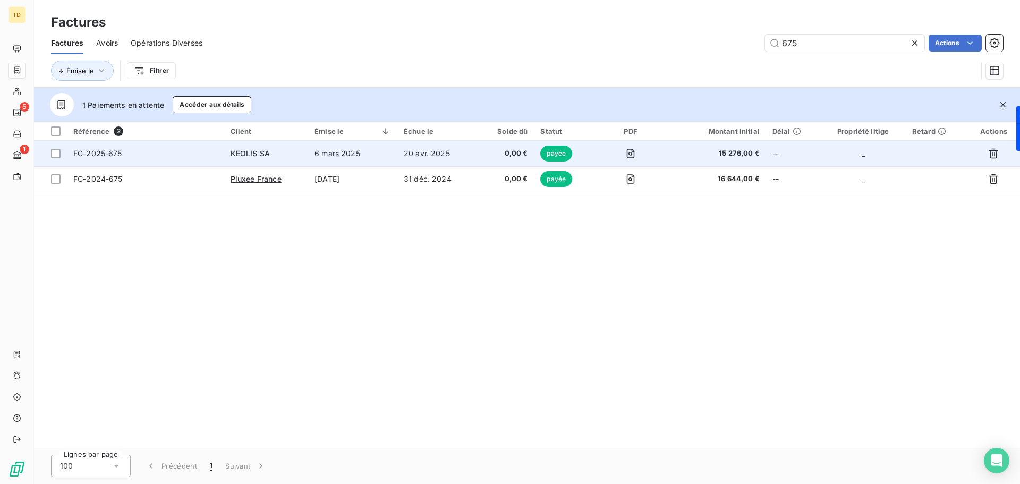
type input "675"
click at [318, 152] on td "6 mars 2025" at bounding box center [352, 154] width 89 height 26
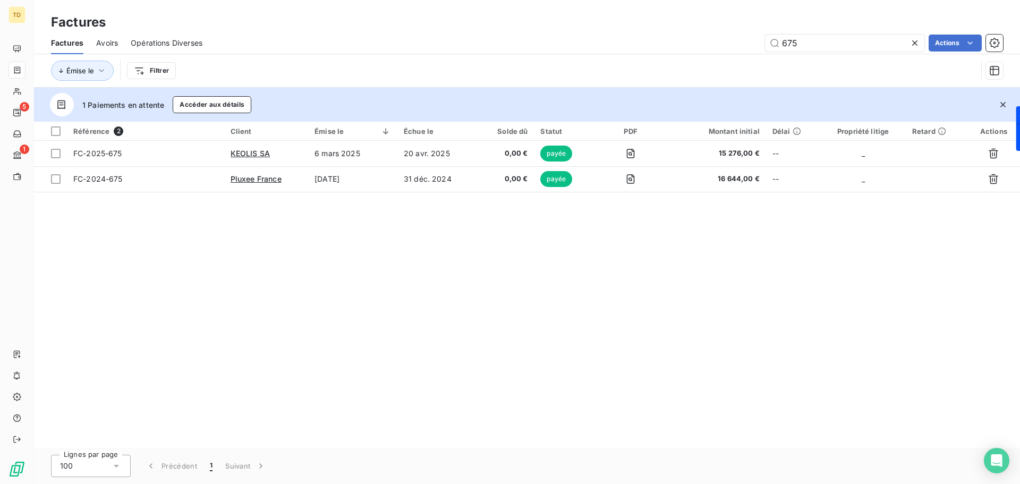
drag, startPoint x: 109, startPoint y: 46, endPoint x: 115, endPoint y: 46, distance: 5.8
click at [109, 46] on span "Avoirs" at bounding box center [107, 43] width 22 height 11
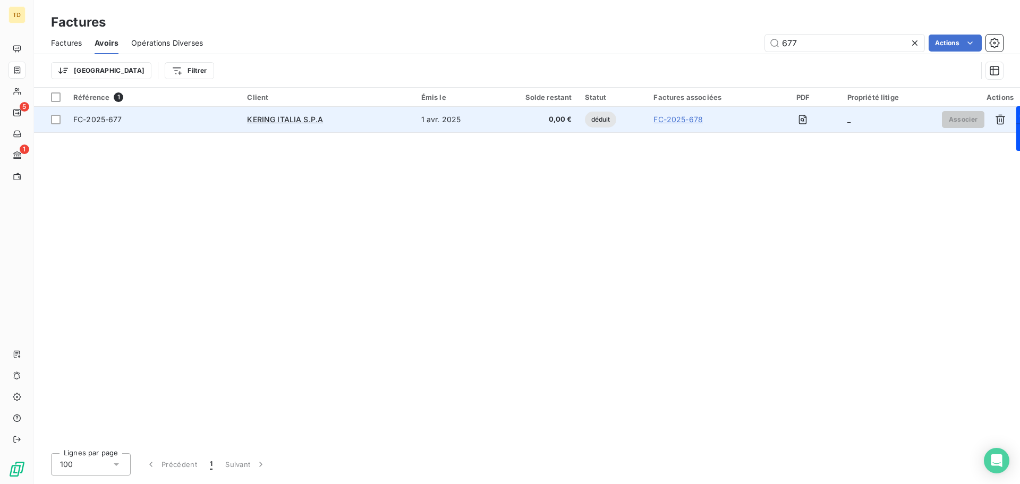
type input "677"
click at [400, 125] on td "KERING ITALIA S.P.A" at bounding box center [328, 120] width 174 height 26
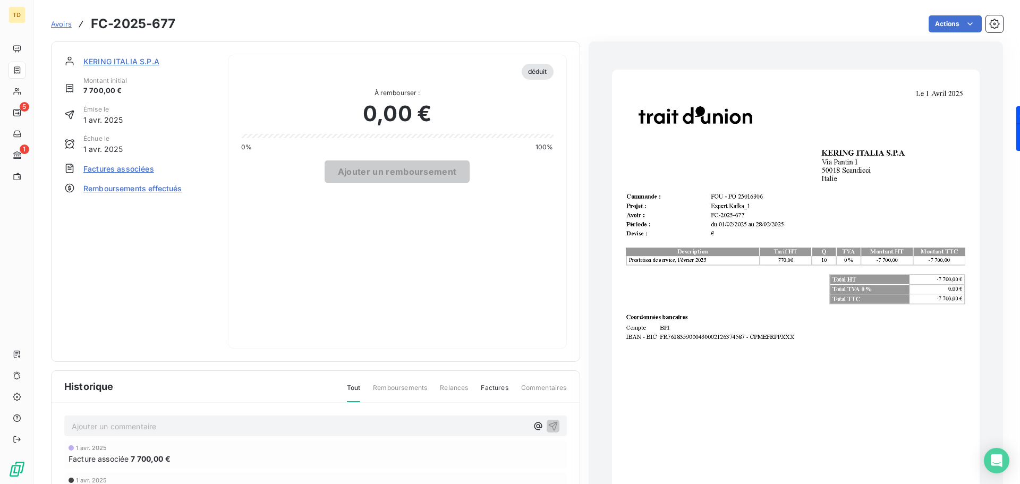
click at [97, 168] on span "Factures associées" at bounding box center [118, 168] width 71 height 11
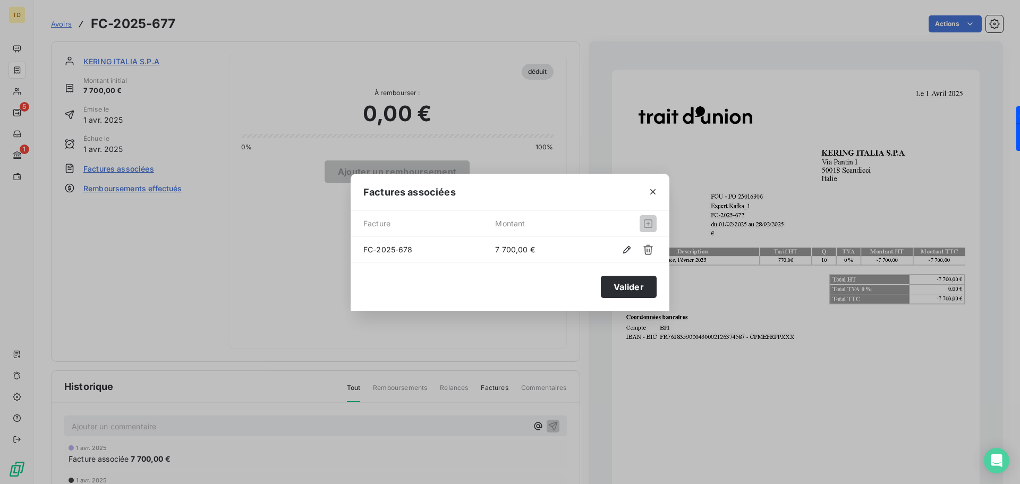
click at [655, 192] on icon "button" at bounding box center [653, 191] width 11 height 11
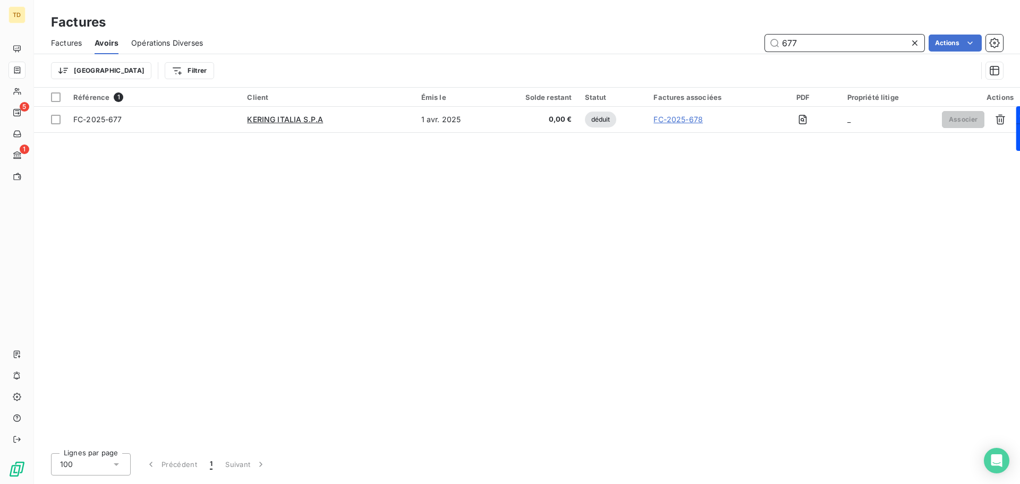
click at [76, 43] on span "Factures" at bounding box center [66, 43] width 31 height 11
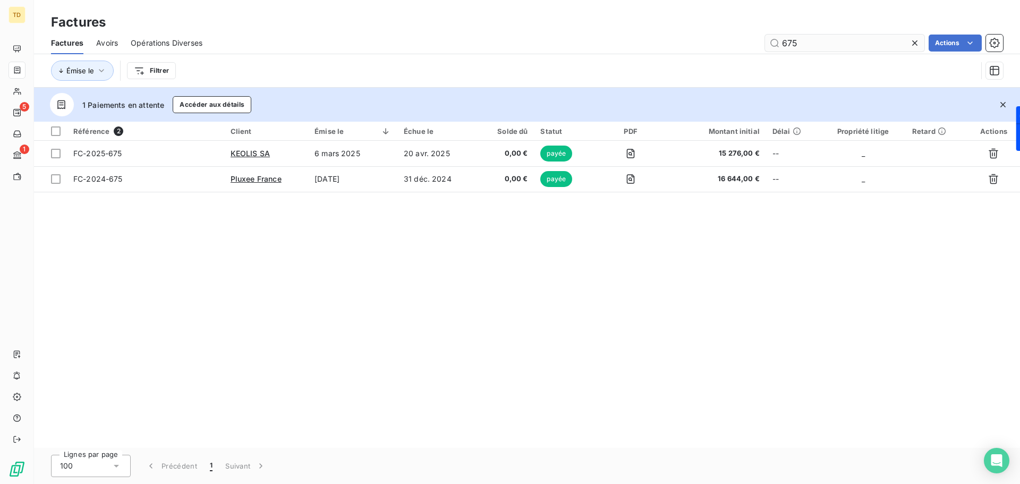
click at [802, 45] on input "675" at bounding box center [844, 43] width 159 height 17
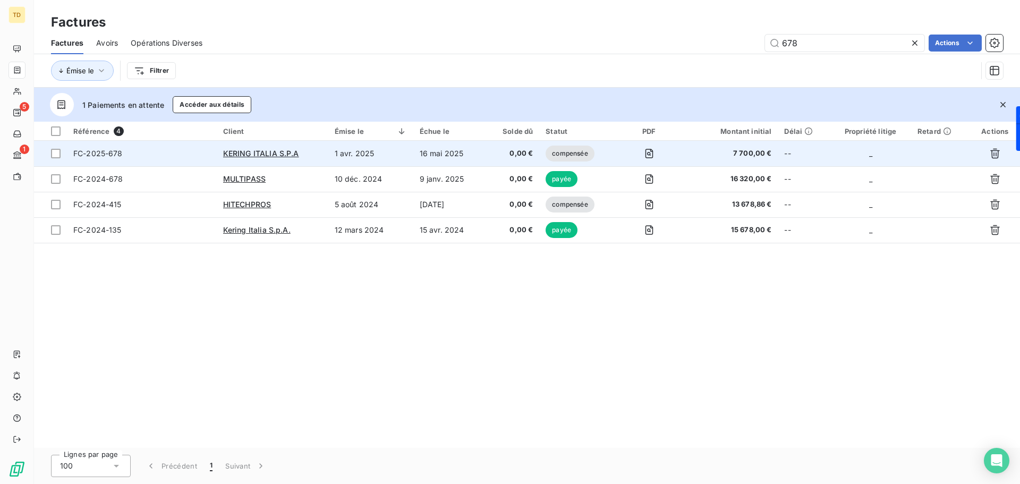
type input "678"
click at [370, 146] on td "1 avr. 2025" at bounding box center [370, 154] width 85 height 26
